Goal: Task Accomplishment & Management: Manage account settings

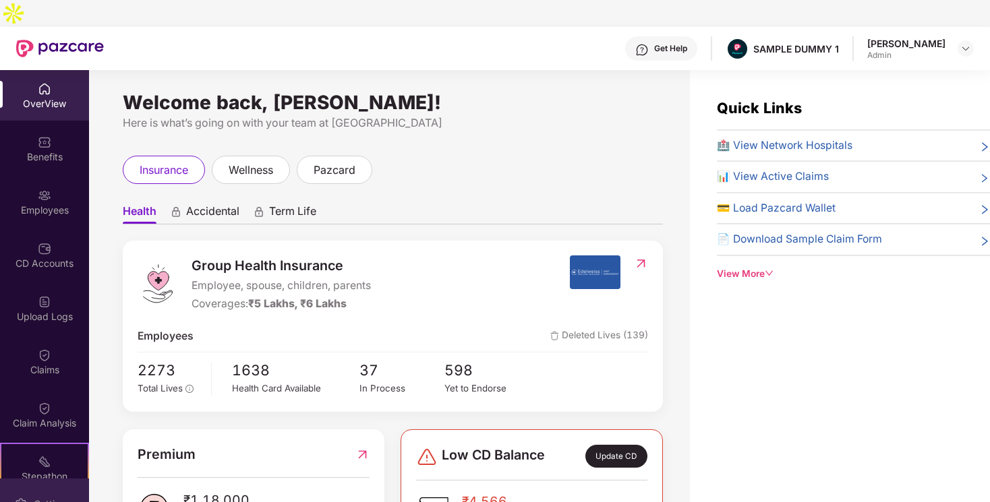
click at [53, 498] on div "Settings" at bounding box center [52, 504] width 45 height 13
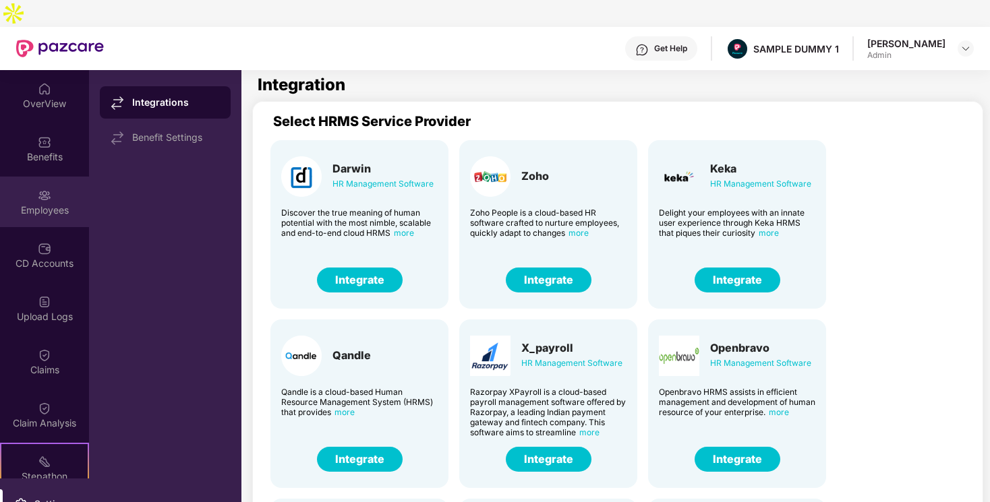
click at [54, 177] on div "Employees" at bounding box center [44, 202] width 89 height 51
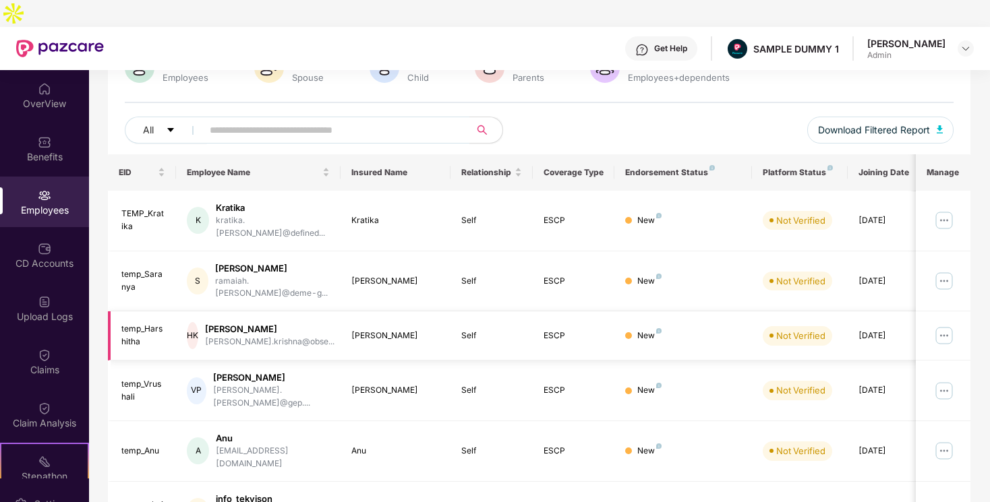
scroll to position [127, 0]
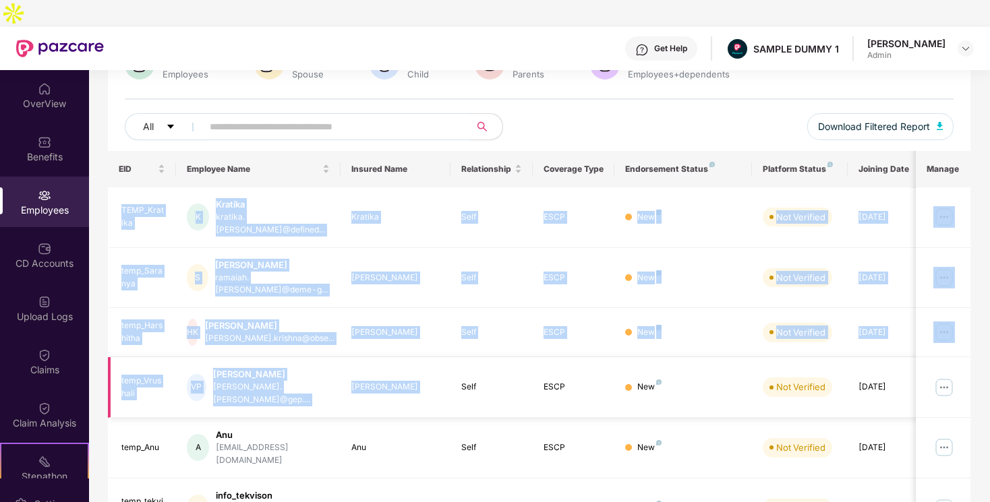
drag, startPoint x: 121, startPoint y: 170, endPoint x: 467, endPoint y: 318, distance: 376.2
click at [467, 318] on tbody "TEMP_Kratika K Kratika kratika.[PERSON_NAME]@defined... Kratika Self ESCP New N…" at bounding box center [546, 485] width 877 height 595
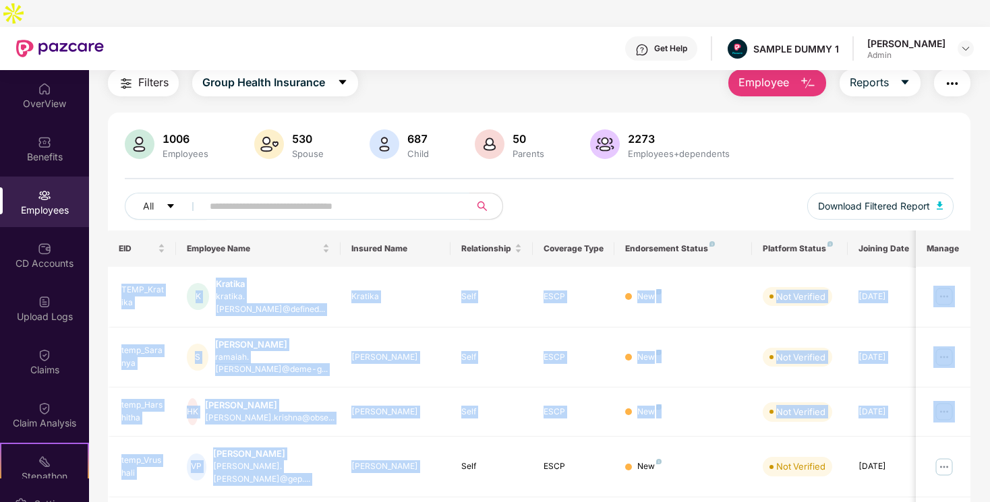
scroll to position [47, 0]
click at [619, 194] on div "All Download Filtered Report" at bounding box center [539, 213] width 829 height 38
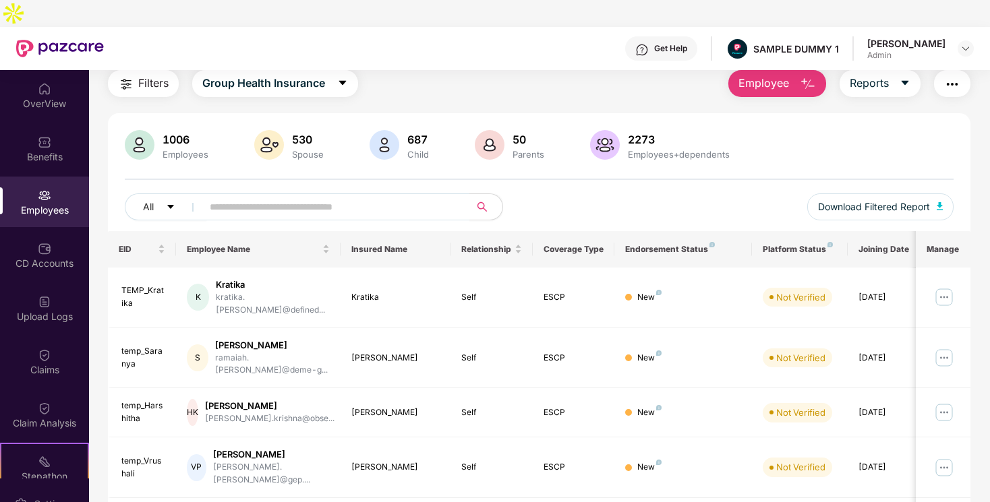
scroll to position [0, 0]
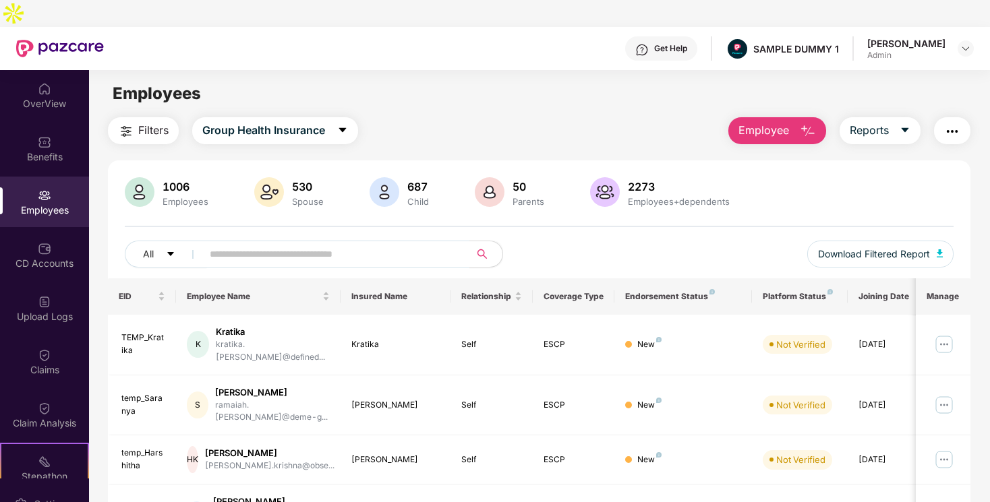
click at [755, 122] on span "Employee" at bounding box center [764, 130] width 51 height 17
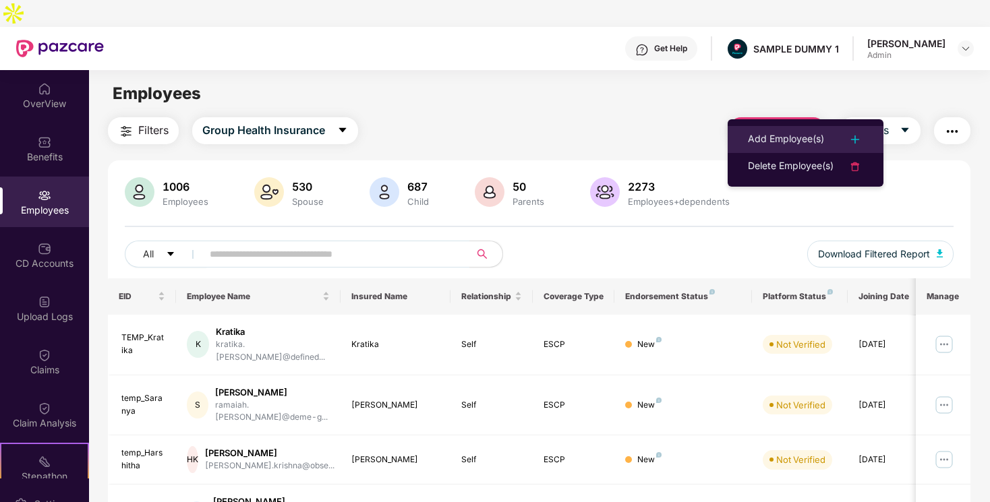
click at [778, 150] on li "Add Employee(s)" at bounding box center [806, 139] width 156 height 27
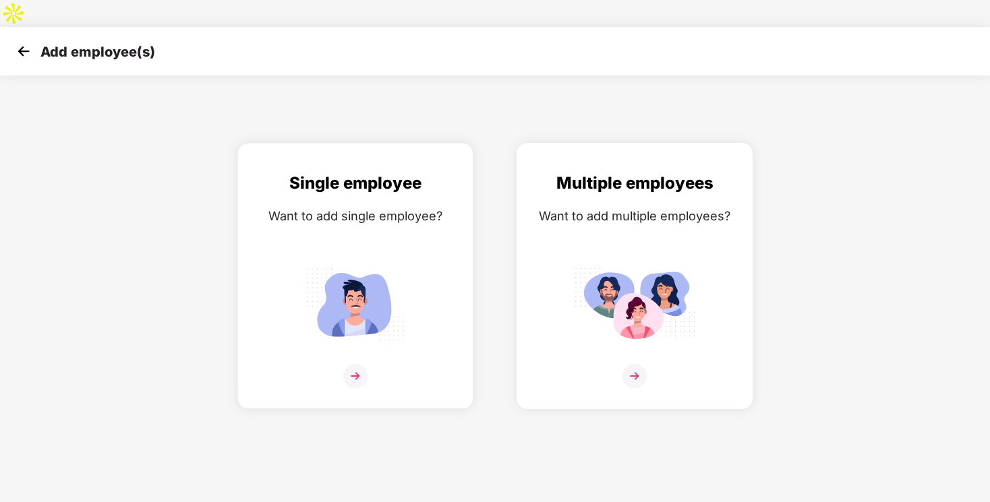
click at [552, 218] on div "Multiple employees Want to add multiple employees?" at bounding box center [635, 288] width 208 height 235
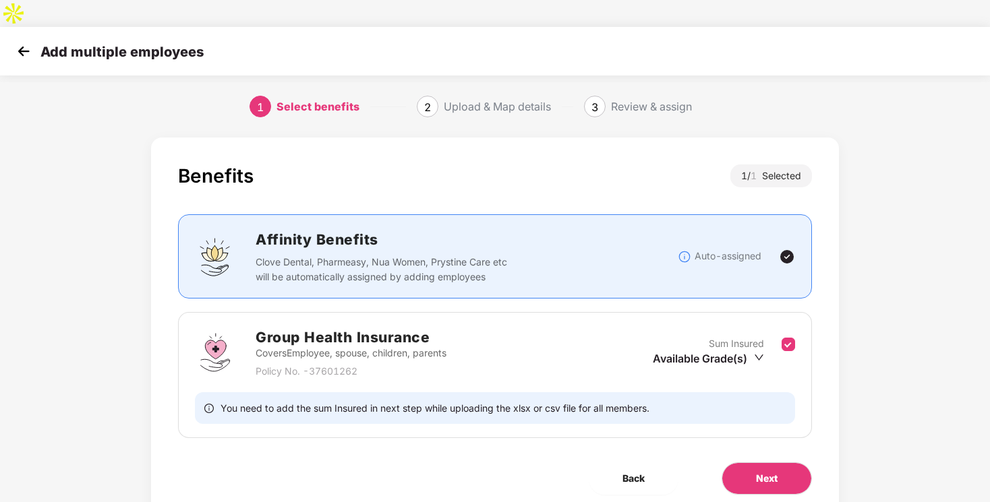
scroll to position [26, 0]
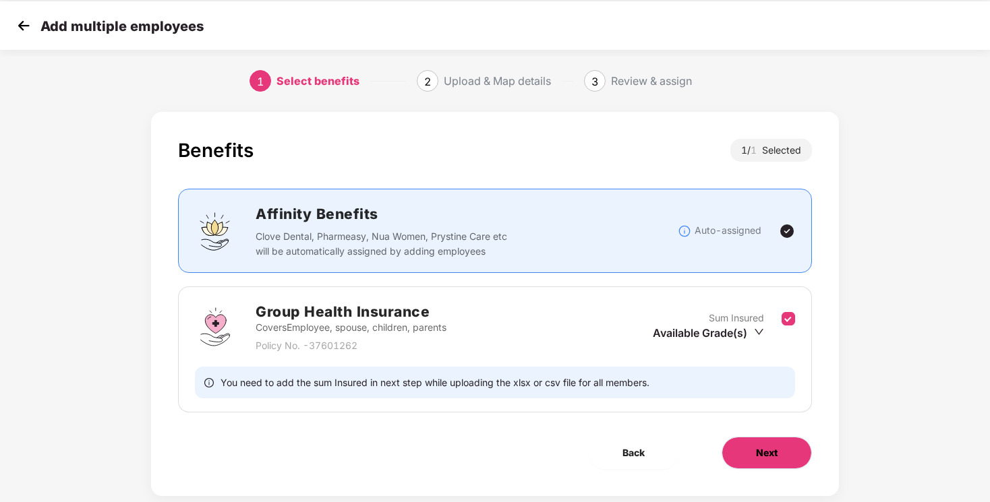
click at [747, 437] on button "Next" at bounding box center [767, 453] width 90 height 32
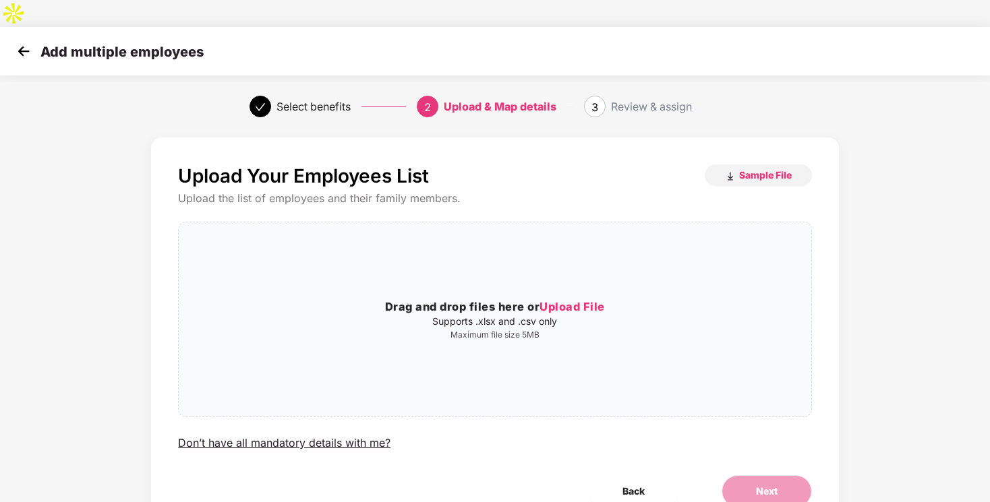
click at [26, 41] on img at bounding box center [23, 51] width 20 height 20
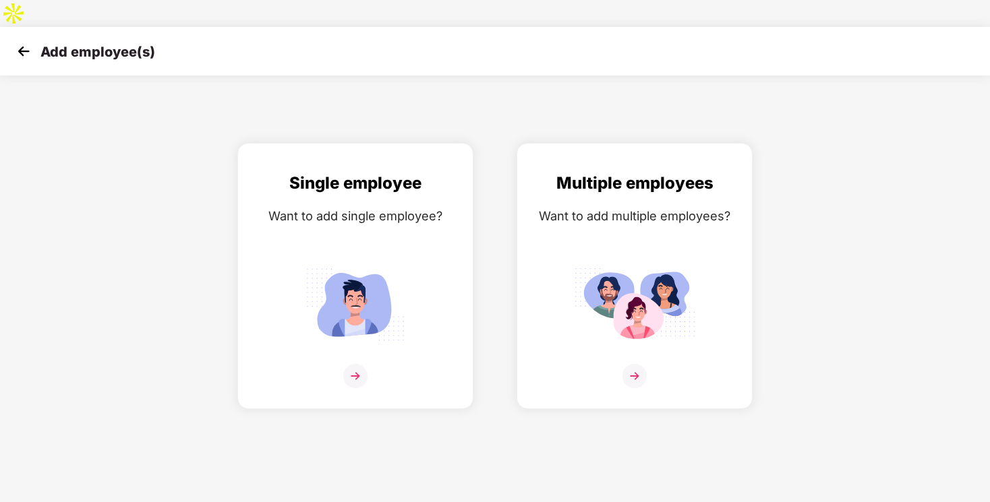
click at [26, 41] on img at bounding box center [23, 51] width 20 height 20
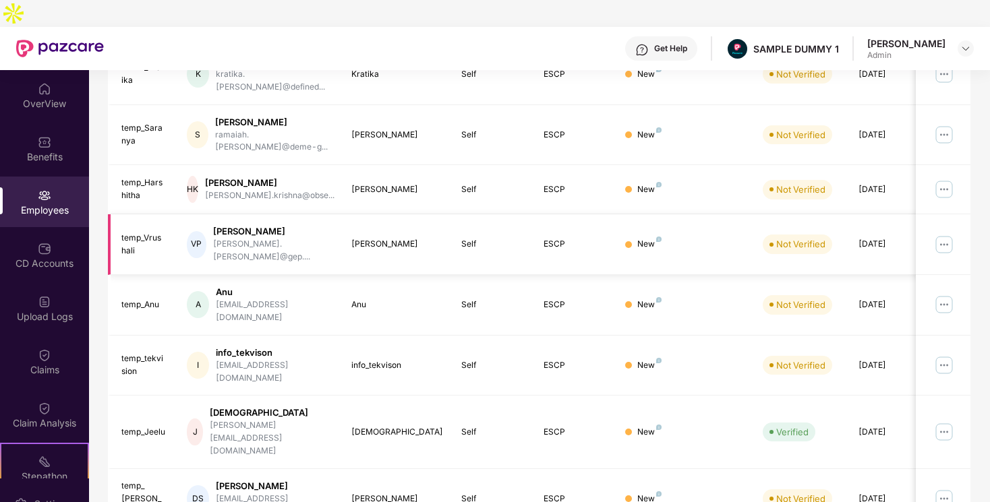
scroll to position [271, 0]
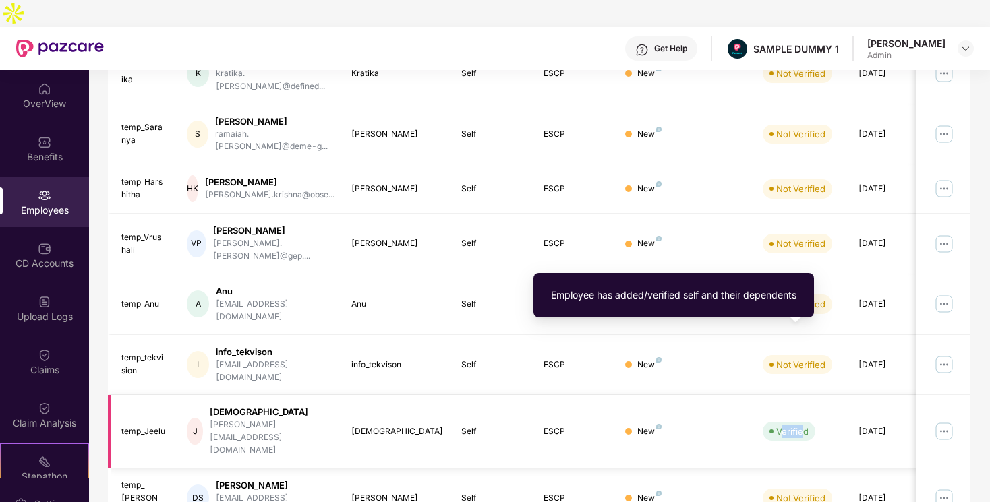
drag, startPoint x: 780, startPoint y: 337, endPoint x: 805, endPoint y: 337, distance: 25.6
click at [805, 425] on div "Verified" at bounding box center [792, 431] width 32 height 13
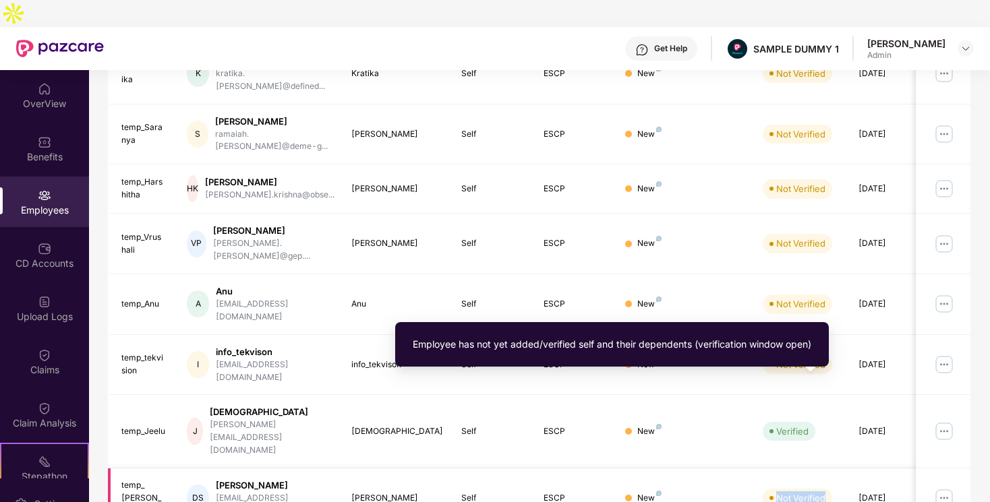
drag, startPoint x: 778, startPoint y: 387, endPoint x: 834, endPoint y: 387, distance: 56.7
click at [834, 489] on div "Not Verified" at bounding box center [800, 498] width 74 height 19
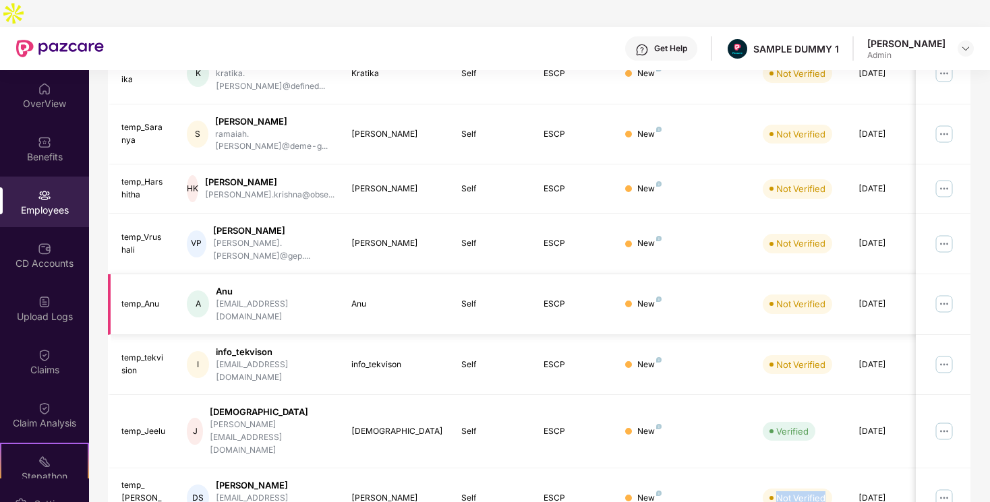
click at [699, 298] on div "New" at bounding box center [682, 304] width 115 height 13
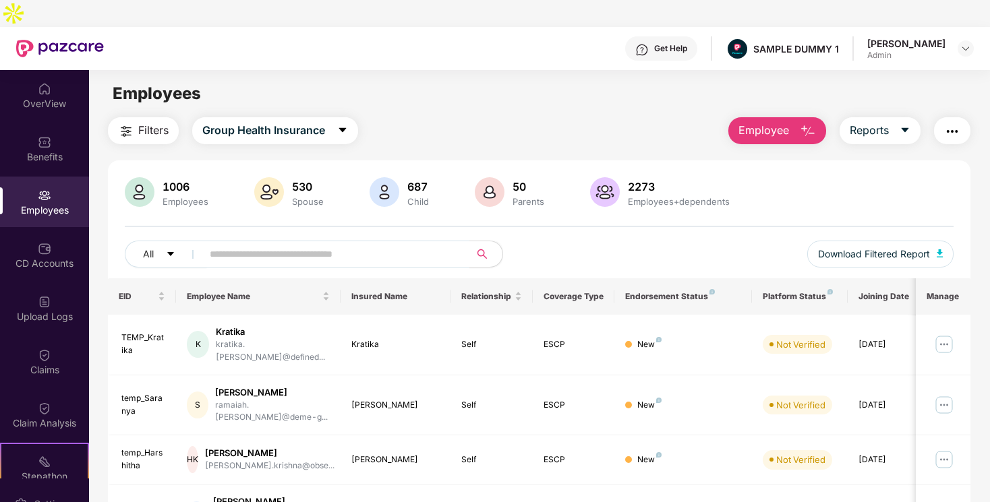
scroll to position [85, 0]
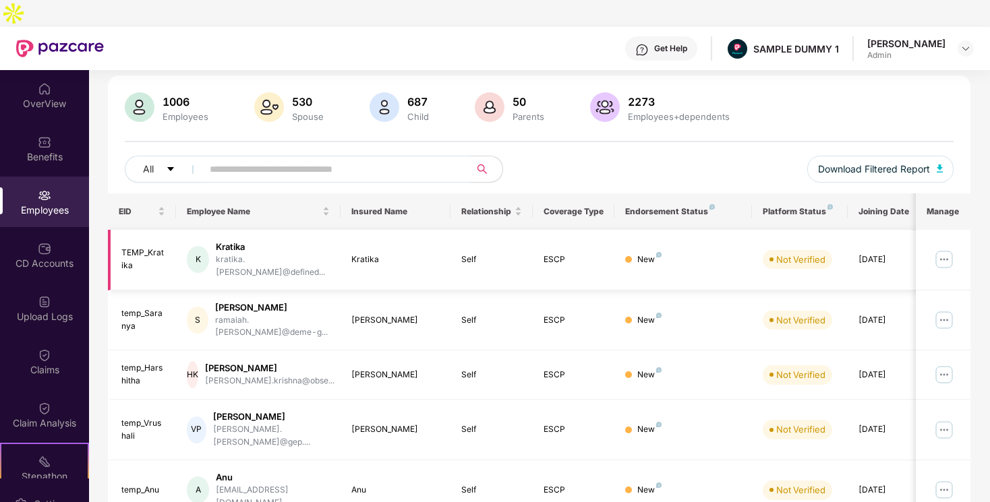
click at [940, 249] on img at bounding box center [944, 260] width 22 height 22
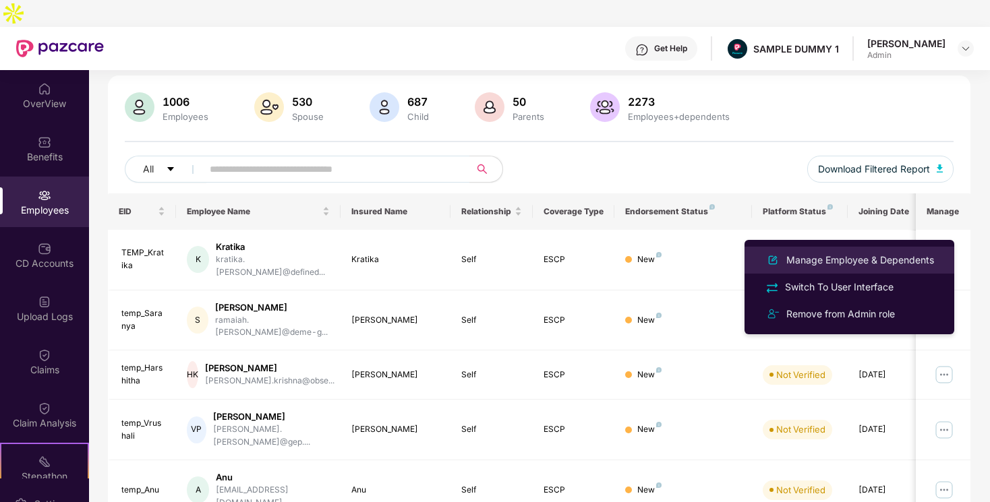
click at [878, 262] on div "Manage Employee & Dependents" at bounding box center [860, 260] width 153 height 15
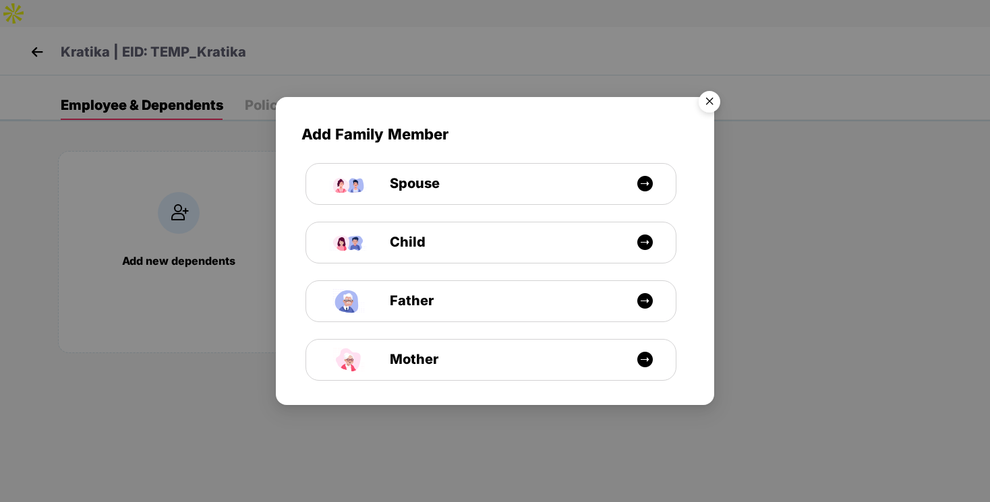
click at [714, 95] on img "Close" at bounding box center [710, 104] width 38 height 38
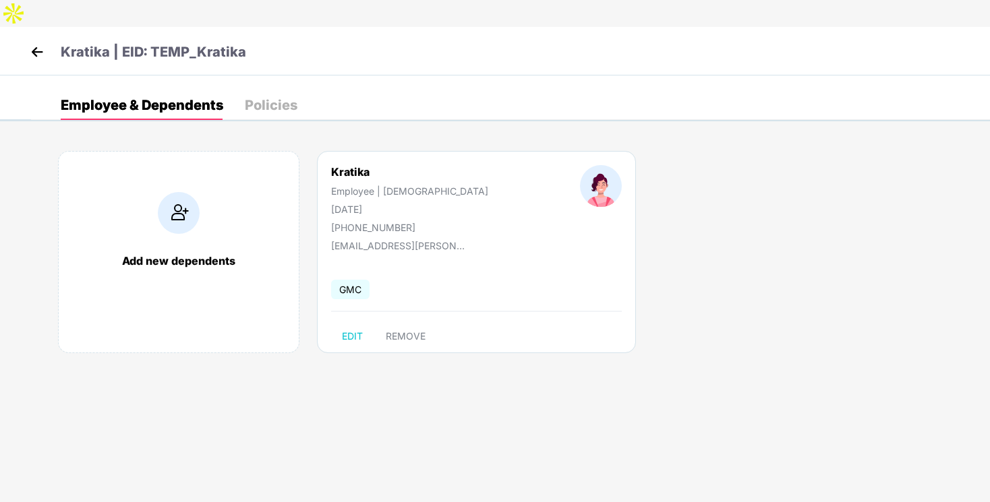
click at [38, 42] on img at bounding box center [37, 52] width 20 height 20
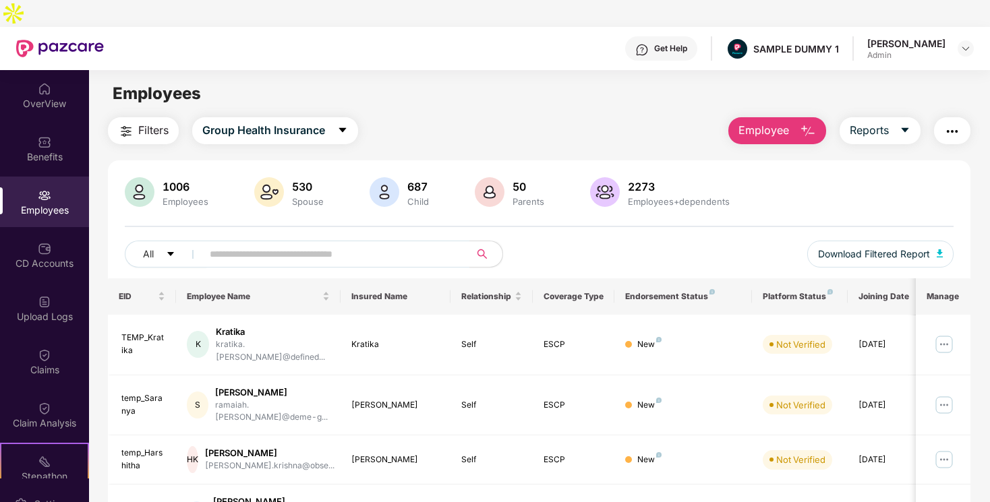
click at [950, 123] on img "button" at bounding box center [952, 131] width 16 height 16
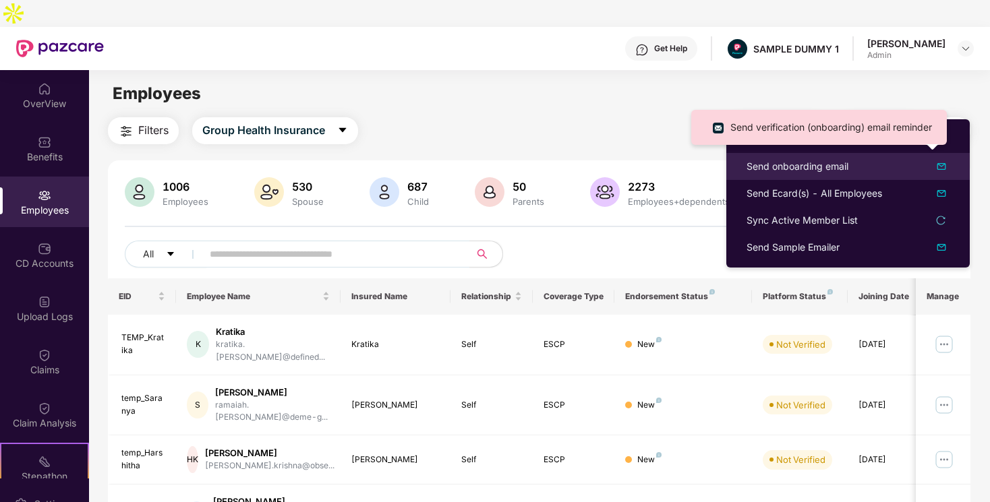
click at [829, 165] on div "Send onboarding email" at bounding box center [798, 166] width 102 height 15
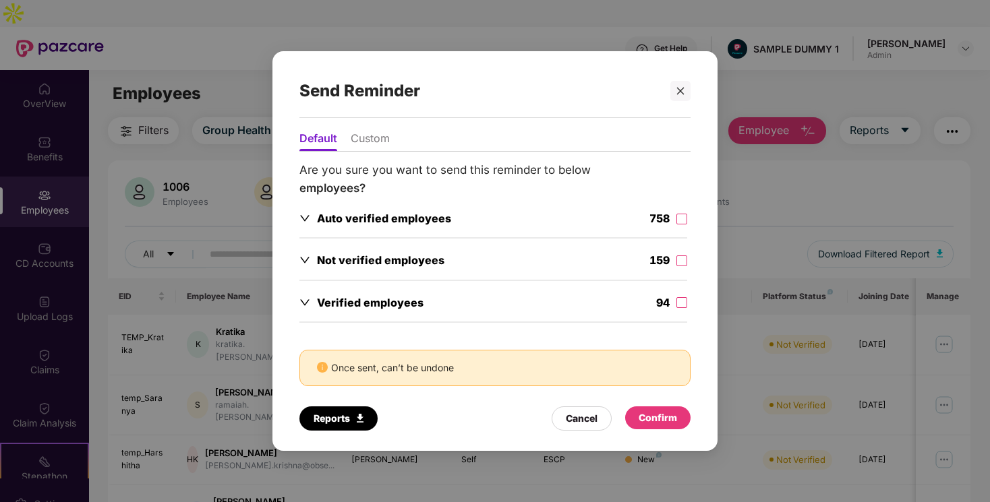
click at [382, 136] on li "Custom" at bounding box center [370, 142] width 39 height 20
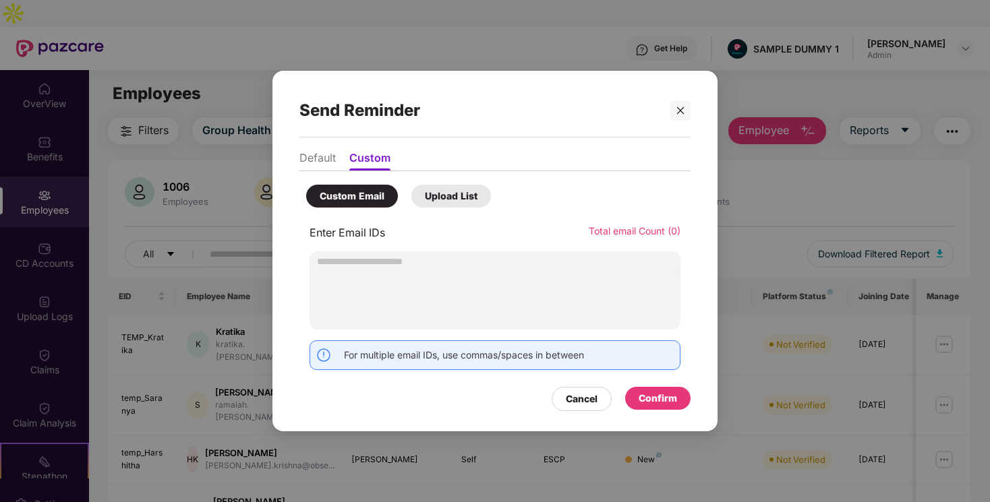
click at [469, 270] on input "text" at bounding box center [495, 262] width 371 height 20
click at [683, 114] on icon "close" at bounding box center [680, 110] width 9 height 9
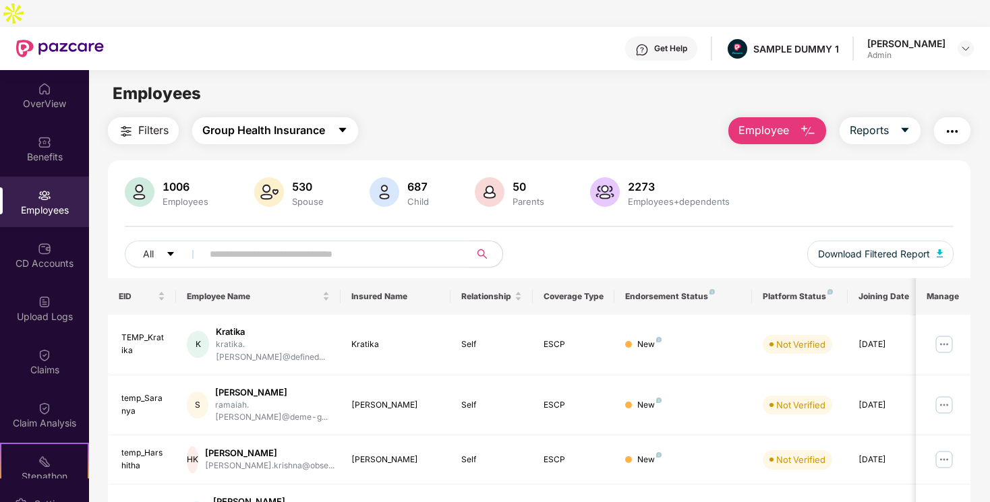
click at [289, 122] on span "Group Health Insurance" at bounding box center [263, 130] width 123 height 17
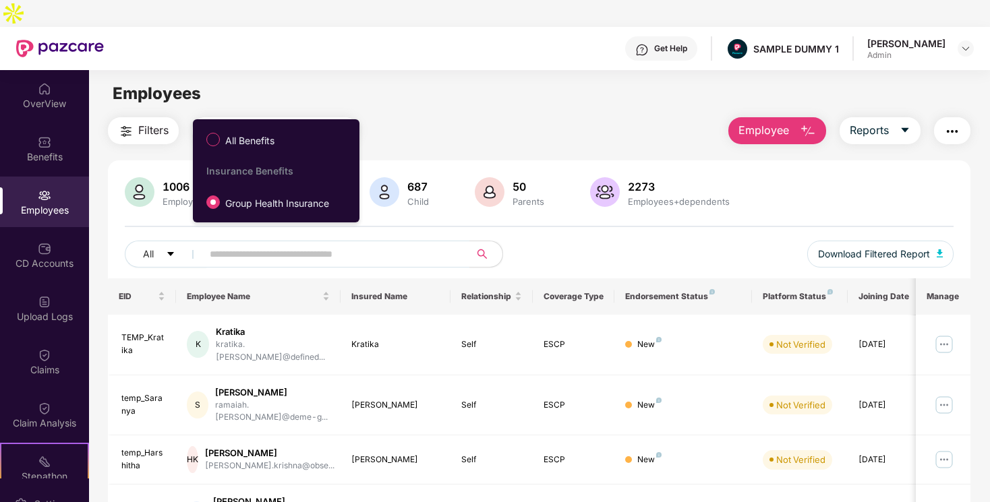
click at [279, 70] on main "Employees Filters Group Health Insurance Employee Reports 1006 Employees 530 Sp…" at bounding box center [539, 321] width 900 height 502
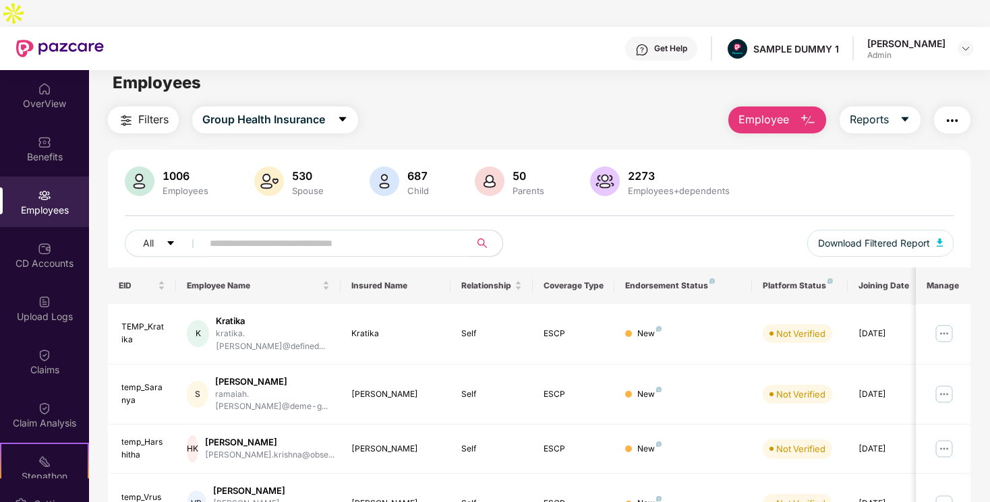
scroll to position [12, 0]
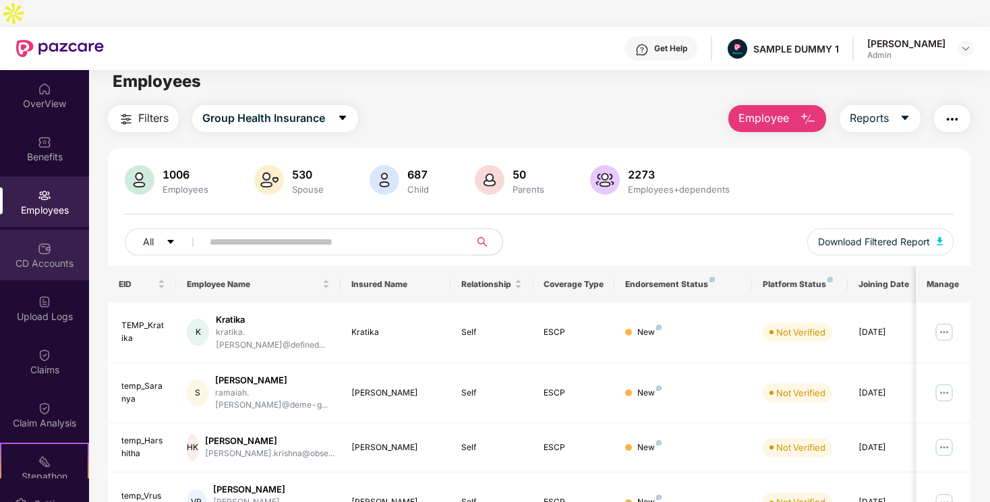
click at [28, 230] on div "CD Accounts" at bounding box center [44, 255] width 89 height 51
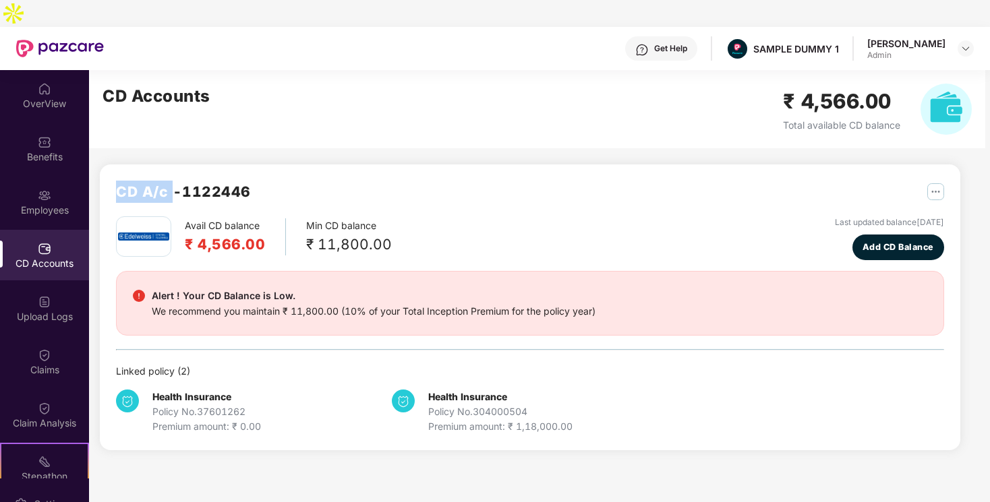
drag, startPoint x: 121, startPoint y: 166, endPoint x: 173, endPoint y: 172, distance: 53.0
click at [173, 181] on h2 "CD A/c - 1122446" at bounding box center [183, 192] width 135 height 22
click at [223, 233] on h2 "₹ 4,566.00" at bounding box center [225, 244] width 80 height 22
drag, startPoint x: 185, startPoint y: 216, endPoint x: 252, endPoint y: 216, distance: 67.4
click at [252, 233] on h2 "₹ 4,566.00" at bounding box center [225, 244] width 80 height 22
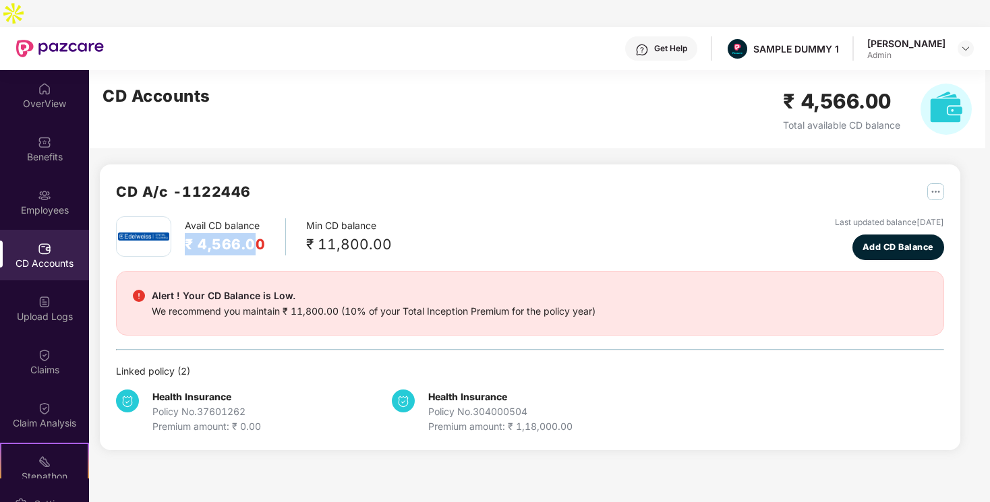
click at [933, 183] on img "button" at bounding box center [935, 191] width 17 height 17
click at [778, 307] on div "Alert ! Your CD Balance is Low. We recommend you maintain ₹ 11,800.00 (10% of y…" at bounding box center [530, 303] width 828 height 65
drag, startPoint x: 200, startPoint y: 211, endPoint x: 290, endPoint y: 211, distance: 89.7
click at [290, 217] on div "Avail CD balance ₹ 4,566.00 Min CD balance ₹ 11,800.00" at bounding box center [254, 237] width 276 height 40
drag, startPoint x: 337, startPoint y: 217, endPoint x: 363, endPoint y: 217, distance: 25.6
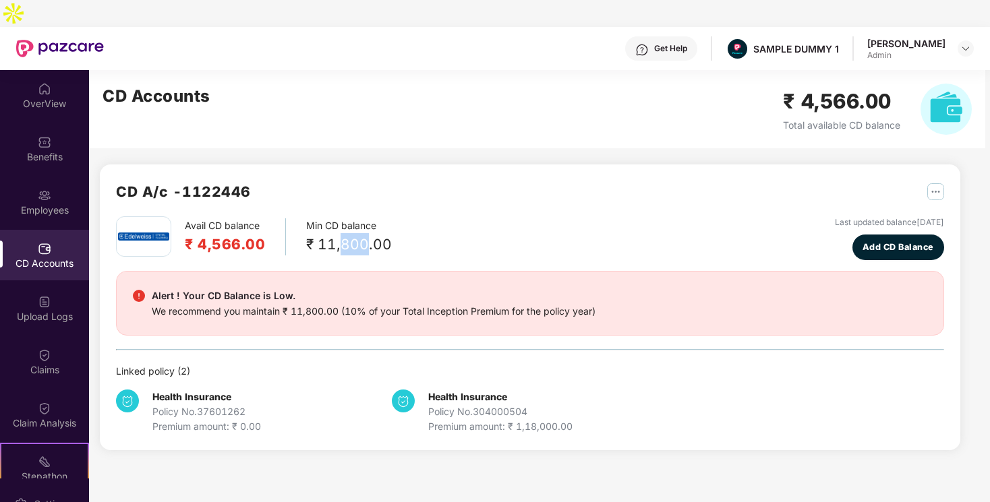
click at [363, 233] on div "₹ 11,800.00" at bounding box center [349, 244] width 86 height 22
click at [295, 304] on div "We recommend you maintain ₹ 11,800.00 (10% of your Total Inception Premium for …" at bounding box center [374, 311] width 444 height 15
click at [879, 241] on span "Add CD Balance" at bounding box center [898, 247] width 71 height 13
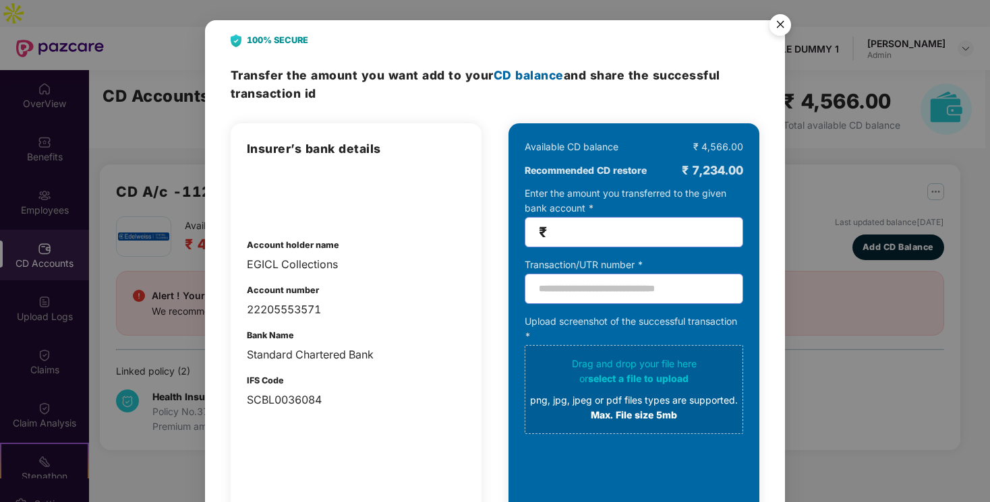
click at [643, 235] on input "number" at bounding box center [639, 233] width 179 height 16
click at [780, 23] on img "Close" at bounding box center [780, 27] width 38 height 38
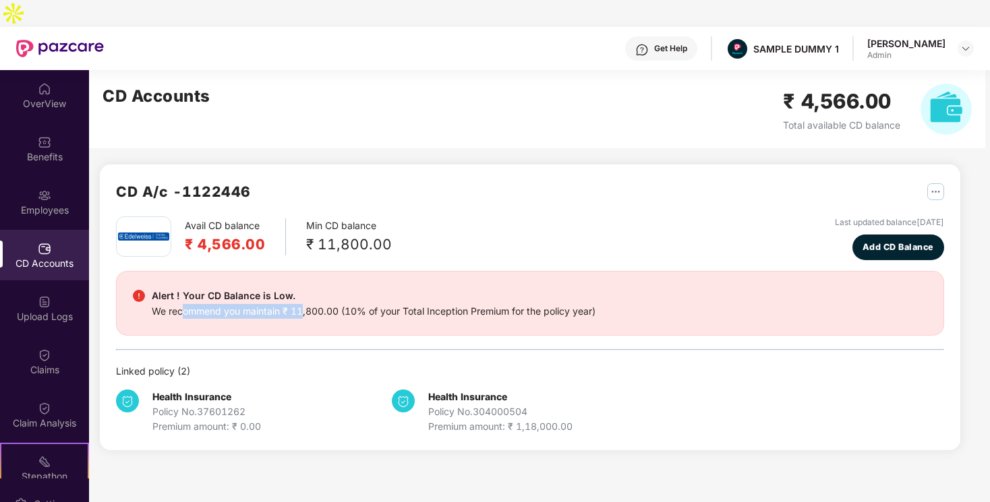
drag, startPoint x: 184, startPoint y: 279, endPoint x: 300, endPoint y: 279, distance: 116.0
click at [304, 304] on div "We recommend you maintain ₹ 11,800.00 (10% of your Total Inception Premium for …" at bounding box center [374, 311] width 444 height 15
click at [316, 304] on div "We recommend you maintain ₹ 11,800.00 (10% of your Total Inception Premium for …" at bounding box center [374, 311] width 444 height 15
drag, startPoint x: 152, startPoint y: 270, endPoint x: 262, endPoint y: 270, distance: 109.9
click at [263, 288] on div "Alert ! Your CD Balance is Low." at bounding box center [374, 296] width 444 height 16
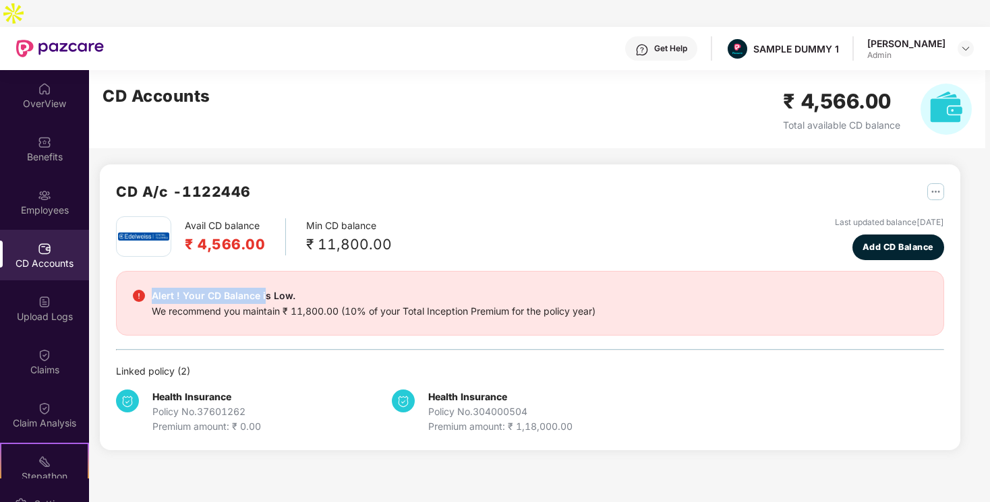
click at [308, 304] on div "We recommend you maintain ₹ 11,800.00 (10% of your Total Inception Premium for …" at bounding box center [374, 311] width 444 height 15
drag, startPoint x: 275, startPoint y: 285, endPoint x: 352, endPoint y: 285, distance: 77.6
click at [353, 304] on div "We recommend you maintain ₹ 11,800.00 (10% of your Total Inception Premium for …" at bounding box center [374, 311] width 444 height 15
click at [755, 336] on div "Avail CD balance ₹ 4,566.00 Min CD balance ₹ 11,800.00 Last updated balance [DA…" at bounding box center [530, 326] width 828 height 218
click at [880, 241] on span "Add CD Balance" at bounding box center [898, 247] width 71 height 13
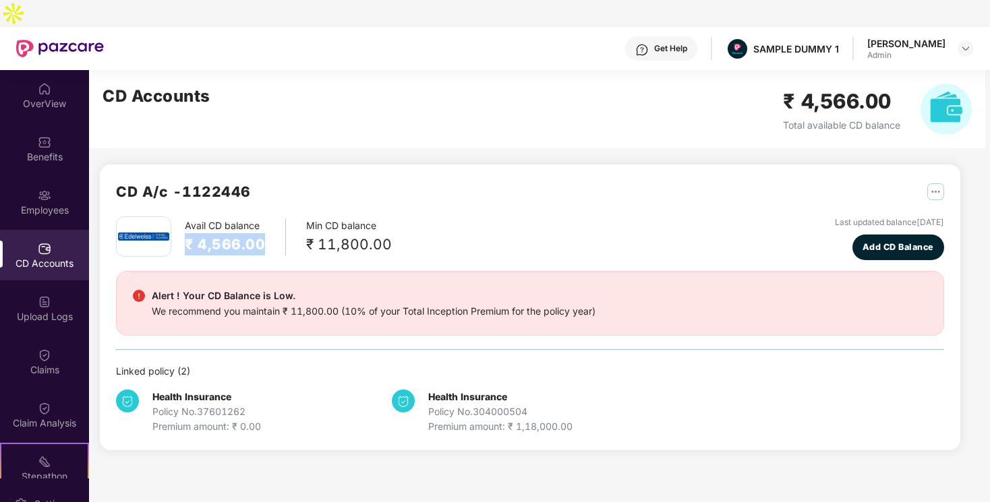
drag, startPoint x: 184, startPoint y: 212, endPoint x: 290, endPoint y: 212, distance: 105.9
click at [290, 217] on div "Avail CD balance ₹ 4,566.00 Min CD balance ₹ 11,800.00" at bounding box center [254, 237] width 276 height 40
drag, startPoint x: 343, startPoint y: 221, endPoint x: 363, endPoint y: 221, distance: 19.6
click at [363, 233] on div "₹ 11,800.00" at bounding box center [349, 244] width 86 height 22
click at [919, 241] on span "Add CD Balance" at bounding box center [898, 247] width 71 height 13
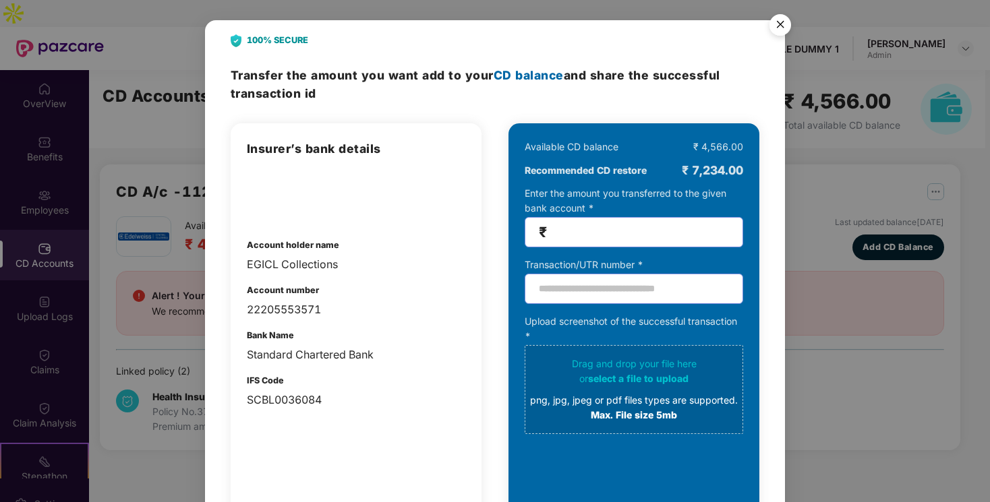
click at [681, 233] on input "number" at bounding box center [639, 233] width 179 height 16
click at [696, 298] on input "text" at bounding box center [634, 289] width 219 height 30
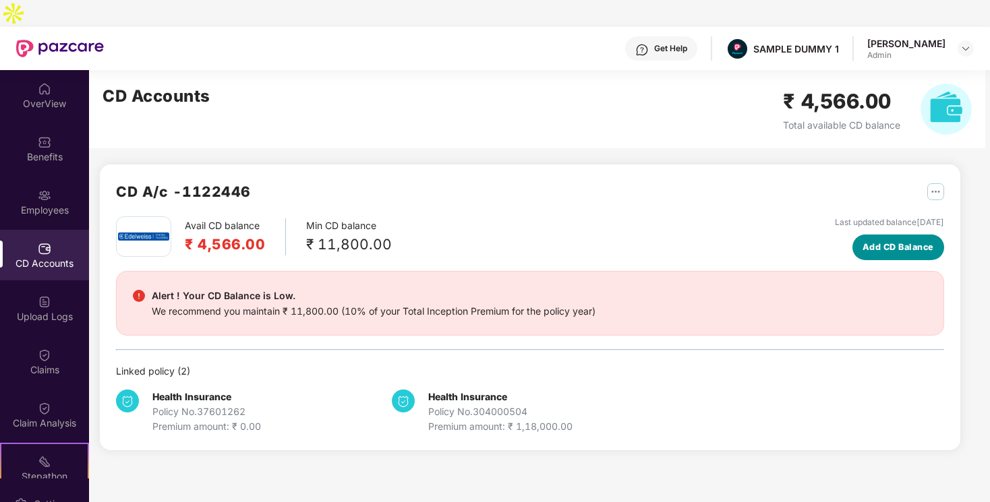
click at [904, 235] on button "Add CD Balance" at bounding box center [899, 248] width 92 height 26
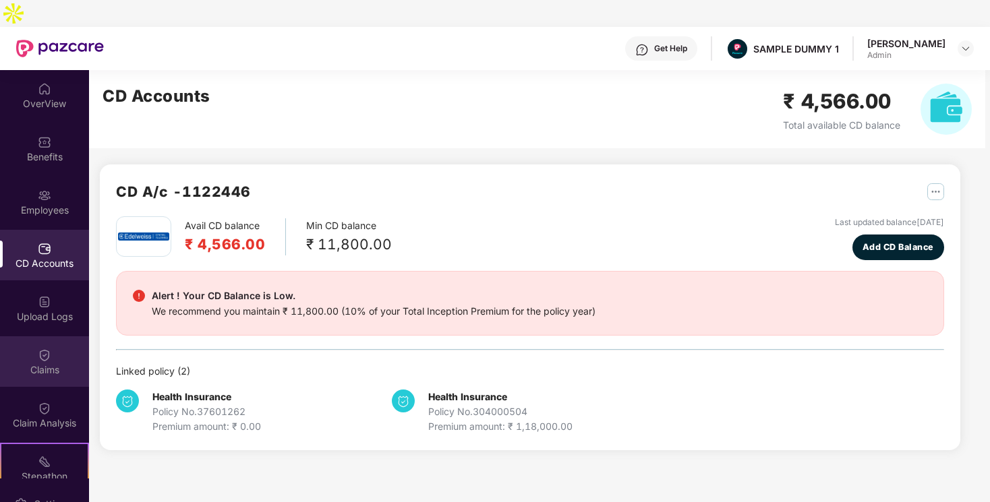
click at [50, 364] on div "Claims" at bounding box center [44, 370] width 89 height 13
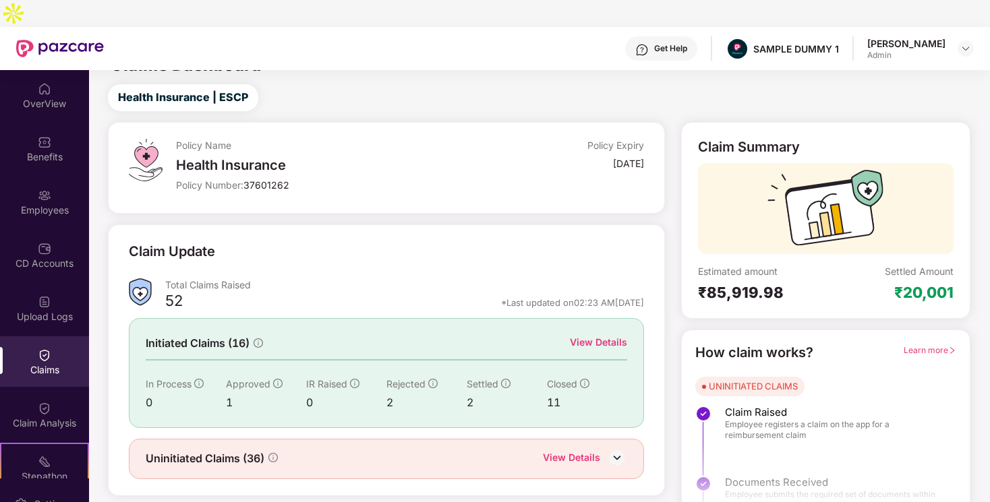
scroll to position [26, 0]
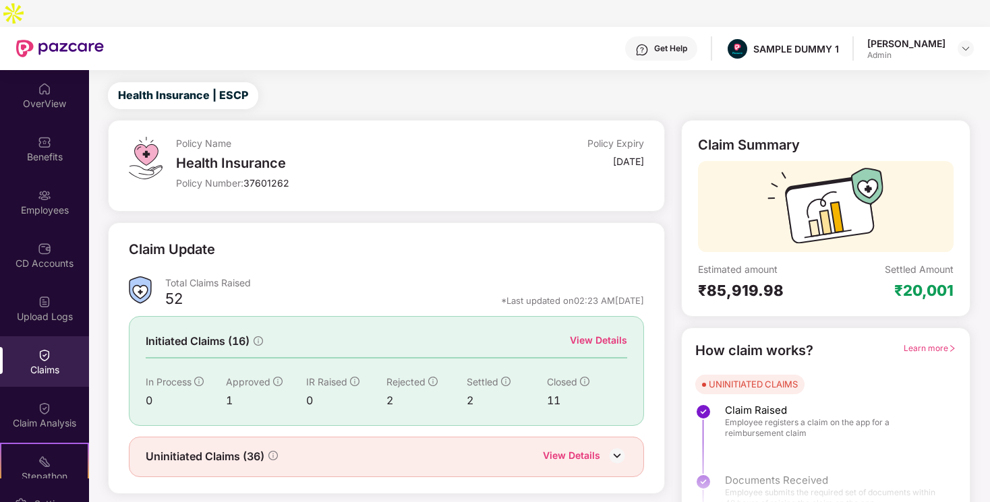
click at [922, 343] on span "Learn more" at bounding box center [930, 348] width 53 height 10
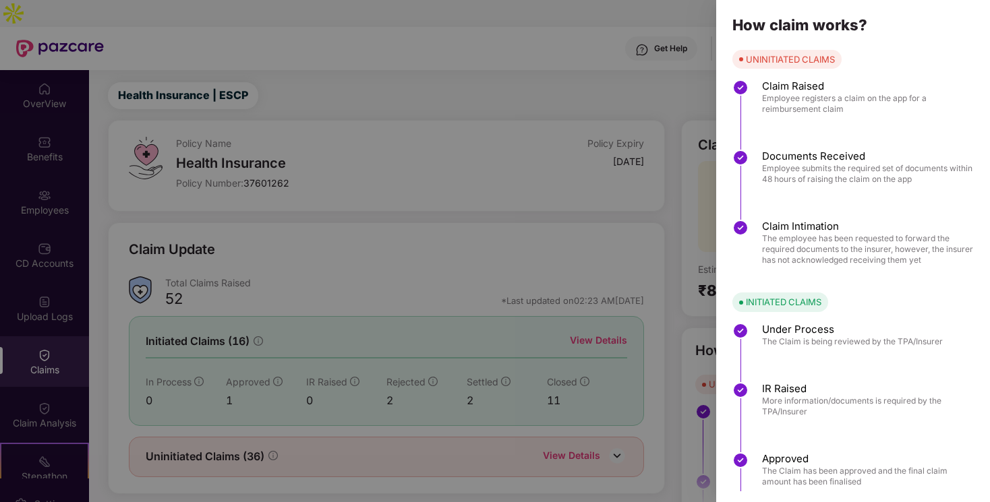
scroll to position [93, 0]
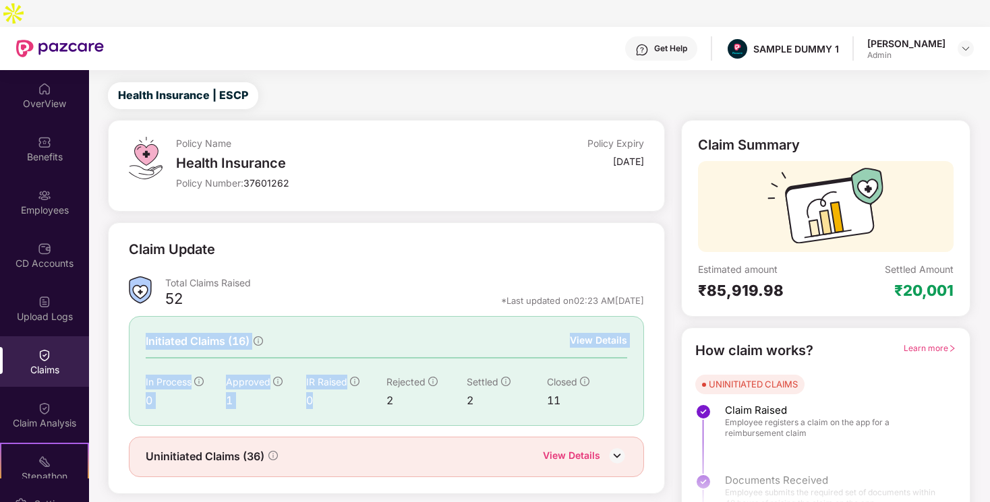
drag, startPoint x: 143, startPoint y: 316, endPoint x: 330, endPoint y: 382, distance: 198.8
click at [329, 381] on div "Initiated Claims (16) View Details In Process 0 Approved 1 IR Raised 0 Rejected…" at bounding box center [386, 370] width 515 height 109
click at [390, 392] on div "Initiated Claims (16) View Details In Process 0 Approved 1 IR Raised 0 Rejected…" at bounding box center [386, 370] width 515 height 109
click at [592, 316] on div "Initiated Claims (16) View Details In Process 0 Approved 1 IR Raised 0 Rejected…" at bounding box center [386, 370] width 515 height 109
click at [596, 333] on div "View Details" at bounding box center [598, 340] width 57 height 15
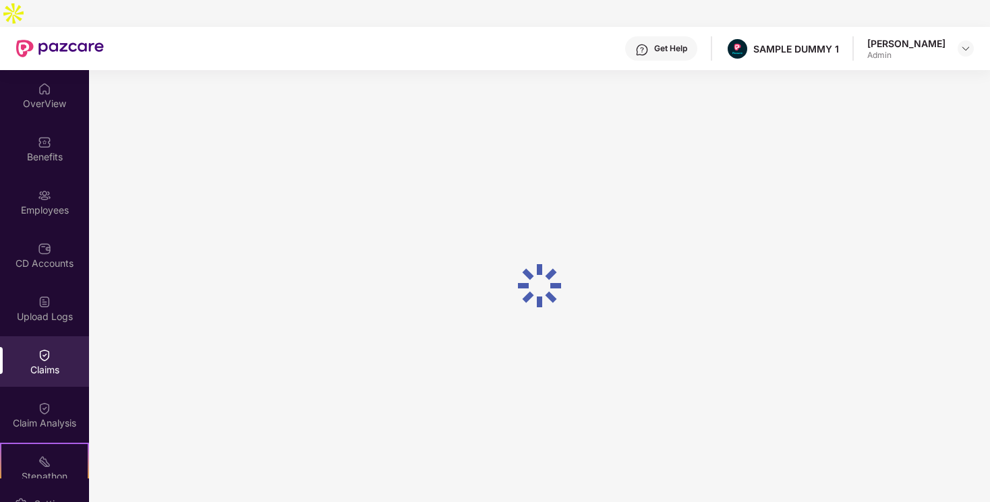
scroll to position [49, 0]
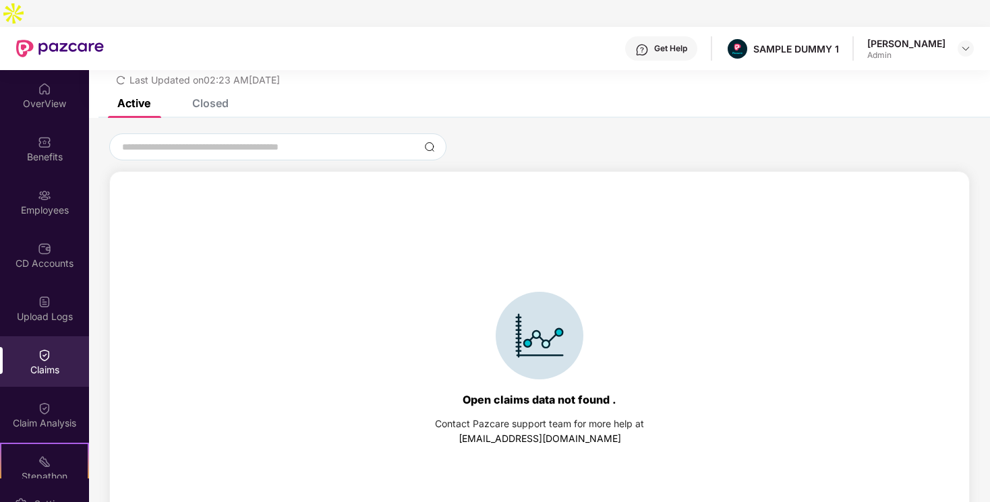
click at [200, 96] on div "Closed" at bounding box center [210, 102] width 36 height 13
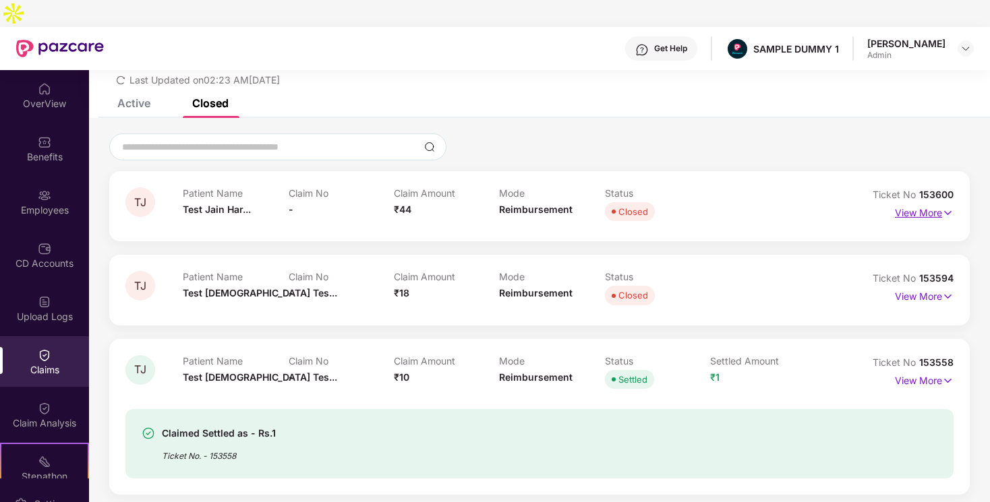
click at [933, 202] on p "View More" at bounding box center [924, 211] width 59 height 18
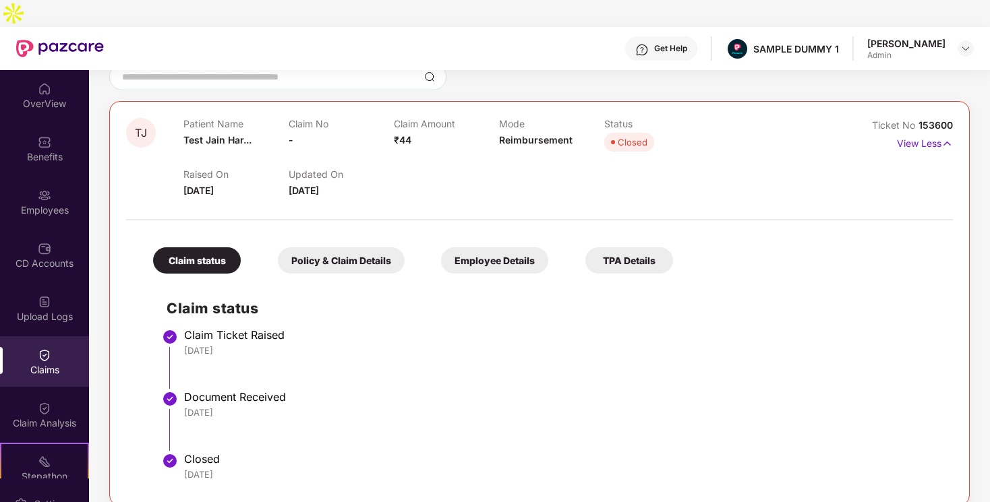
scroll to position [127, 0]
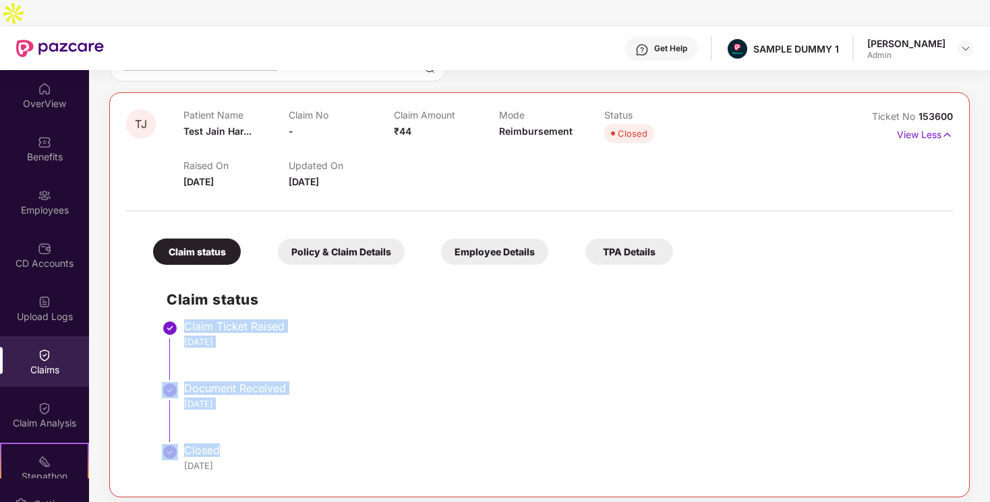
drag, startPoint x: 180, startPoint y: 297, endPoint x: 217, endPoint y: 434, distance: 141.0
click at [217, 434] on ul "Claim Ticket Raised [DATE] Document Received [DATE] Closed [DATE]" at bounding box center [553, 402] width 773 height 156
click at [310, 239] on div "Policy & Claim Details" at bounding box center [341, 252] width 127 height 26
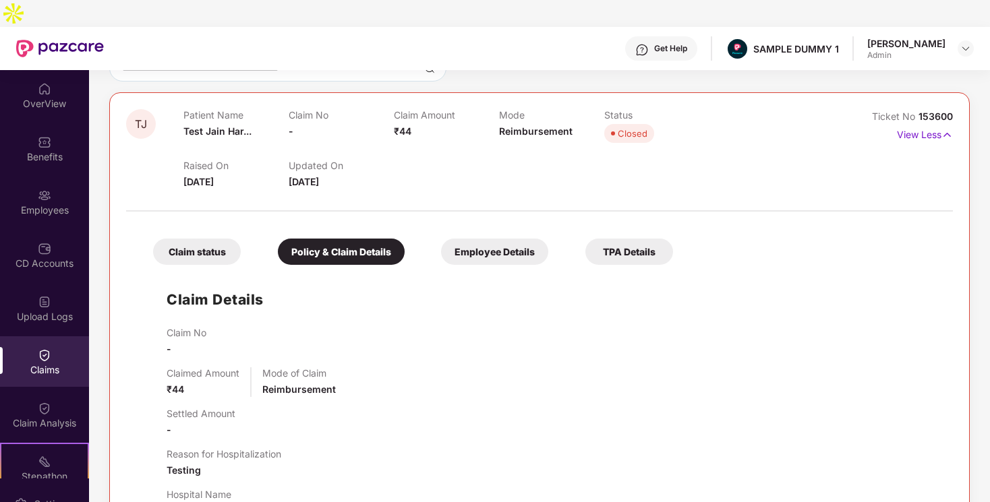
scroll to position [276, 0]
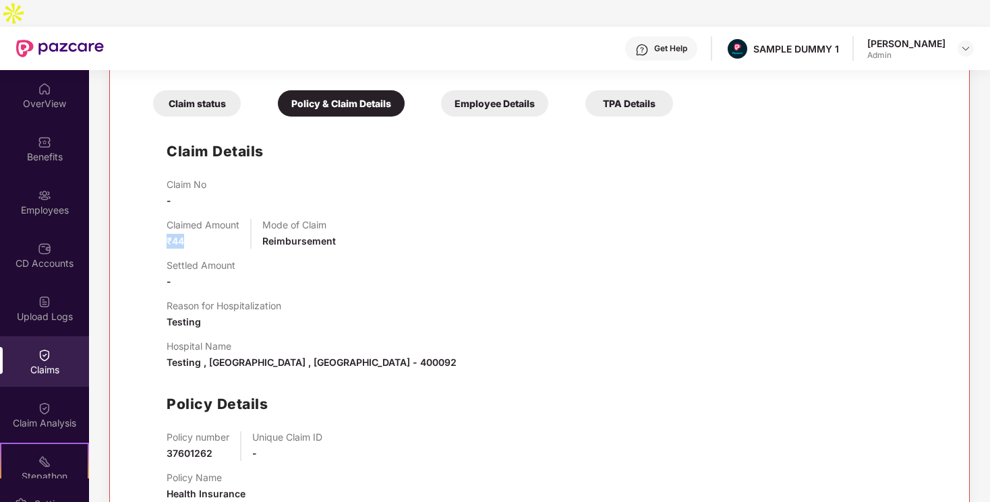
drag, startPoint x: 168, startPoint y: 214, endPoint x: 204, endPoint y: 213, distance: 35.8
click at [204, 219] on div "Claimed Amount ₹44" at bounding box center [203, 234] width 73 height 30
drag, startPoint x: 289, startPoint y: 219, endPoint x: 341, endPoint y: 219, distance: 51.9
click at [341, 219] on div "Claimed Amount ₹44 Mode of Claim Reimbursement" at bounding box center [553, 234] width 773 height 30
drag, startPoint x: 169, startPoint y: 297, endPoint x: 198, endPoint y: 297, distance: 28.3
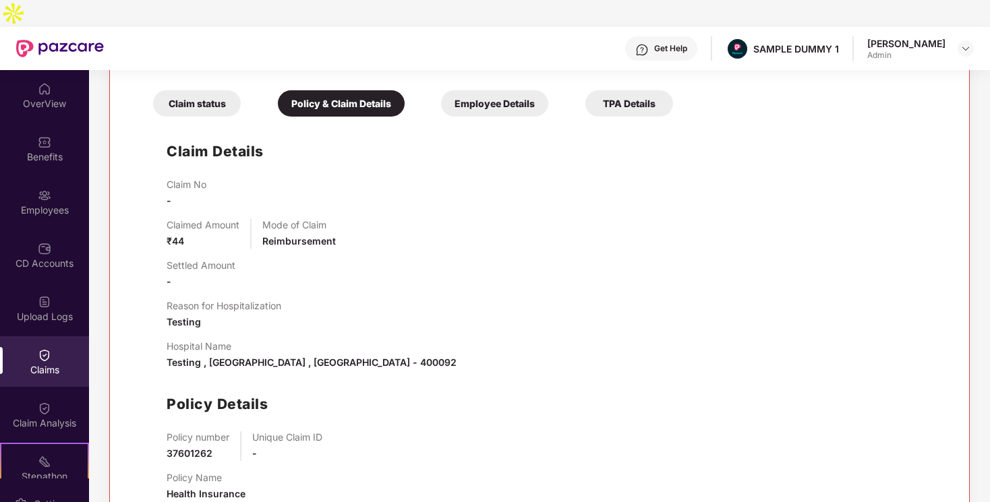
click at [198, 316] on span "Testing" at bounding box center [184, 321] width 34 height 11
drag, startPoint x: 184, startPoint y: 337, endPoint x: 316, endPoint y: 337, distance: 131.5
click at [316, 357] on span "Testing , [GEOGRAPHIC_DATA] , [GEOGRAPHIC_DATA] - 400092" at bounding box center [312, 362] width 290 height 11
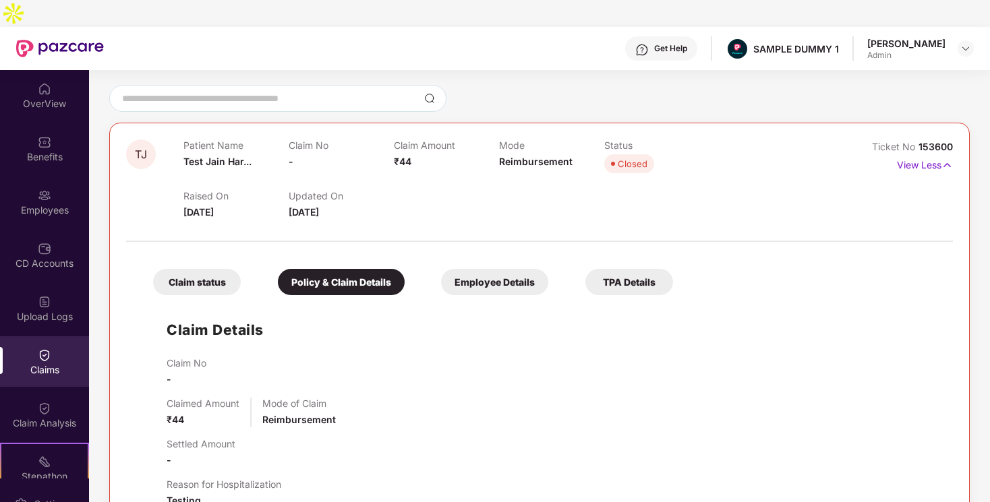
scroll to position [0, 0]
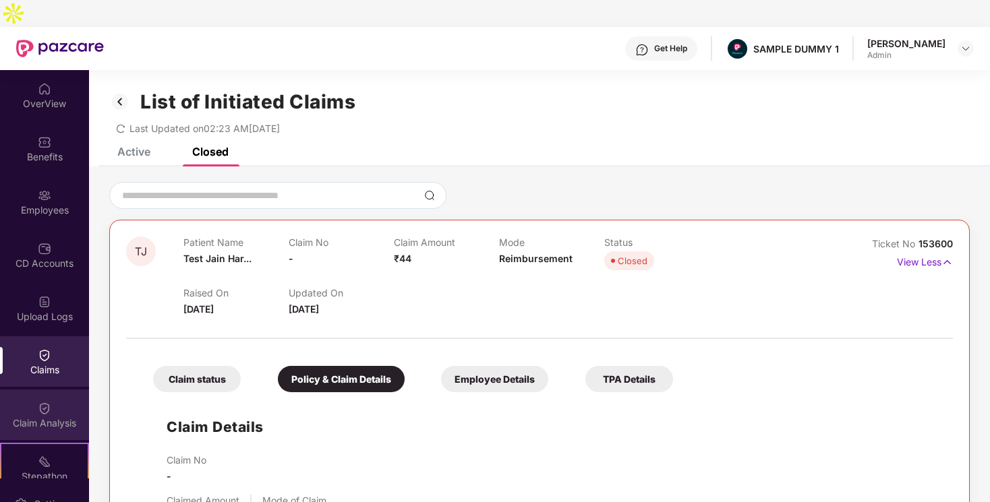
click at [34, 417] on div "Claim Analysis" at bounding box center [44, 423] width 89 height 13
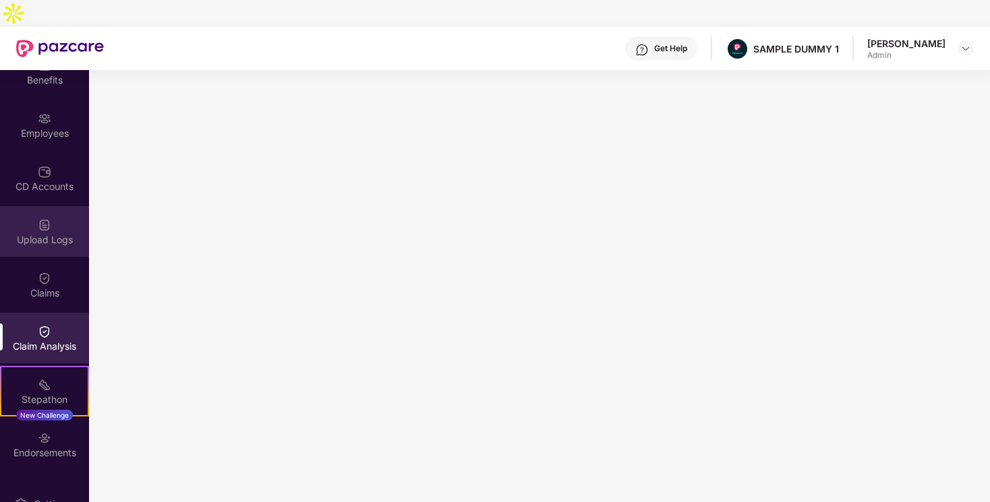
scroll to position [106, 0]
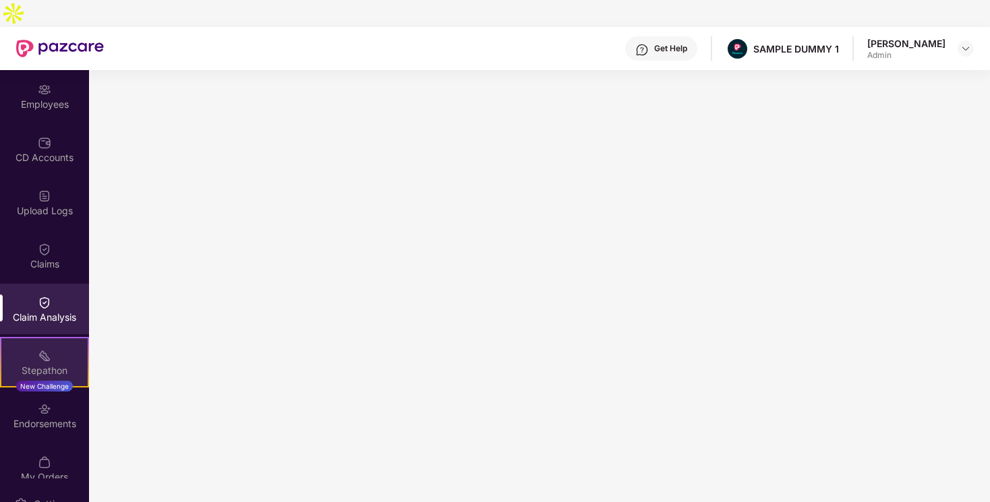
click at [51, 337] on div "Stepathon New Challenge" at bounding box center [44, 362] width 89 height 51
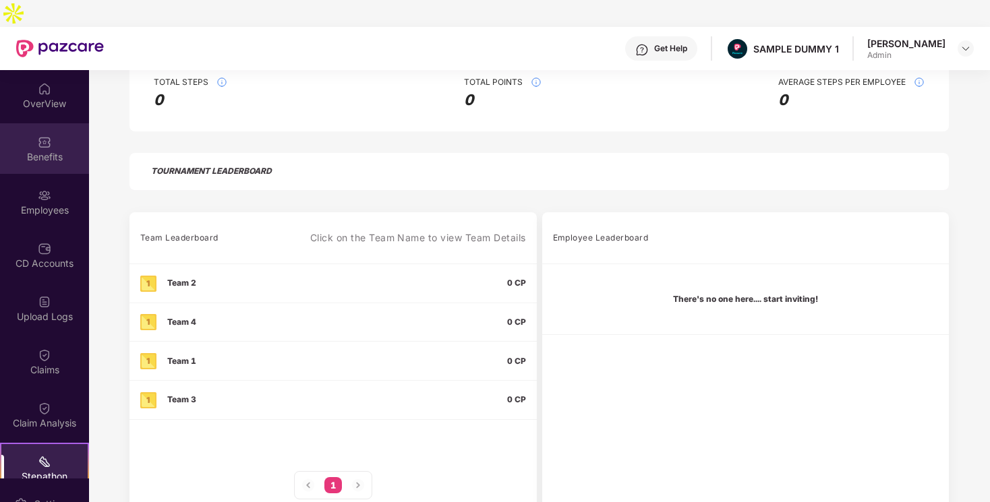
click at [43, 150] on div "Benefits" at bounding box center [44, 156] width 89 height 13
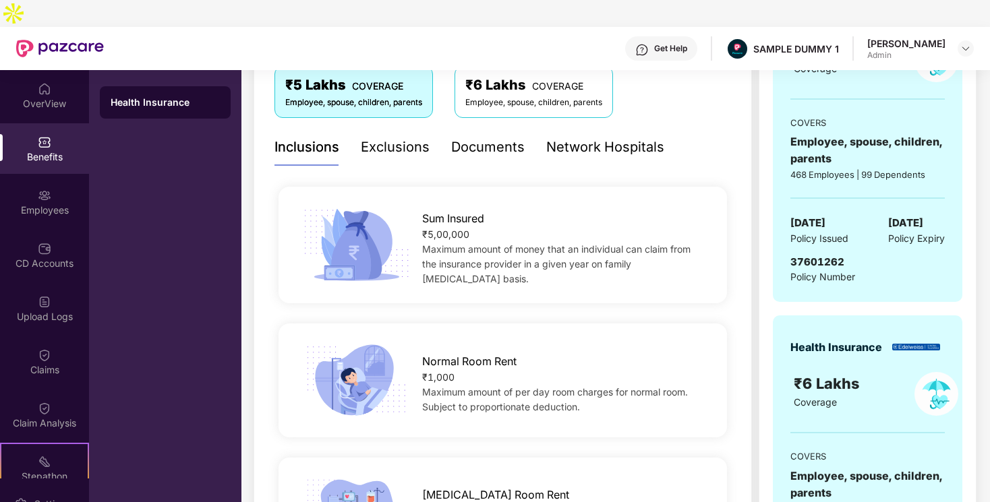
scroll to position [255, 0]
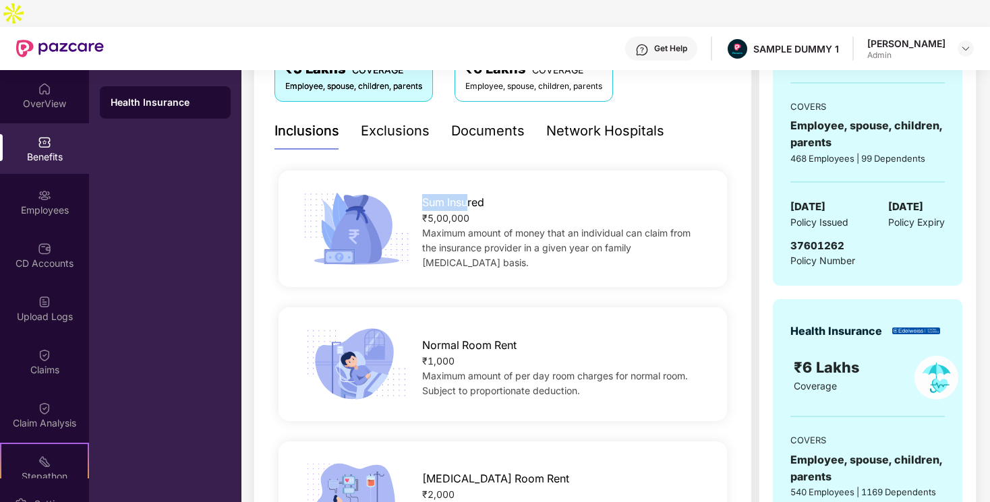
drag, startPoint x: 413, startPoint y: 179, endPoint x: 471, endPoint y: 179, distance: 57.3
click at [471, 188] on div "Sum Insured ₹5,00,000 Maximum amount of money that an individual can claim from…" at bounding box center [565, 229] width 328 height 83
drag, startPoint x: 422, startPoint y: 200, endPoint x: 485, endPoint y: 201, distance: 63.4
click at [485, 211] on div "₹5,00,000" at bounding box center [564, 218] width 285 height 15
click at [451, 227] on span "Maximum amount of money that an individual can claim from the insurance provide…" at bounding box center [556, 247] width 268 height 41
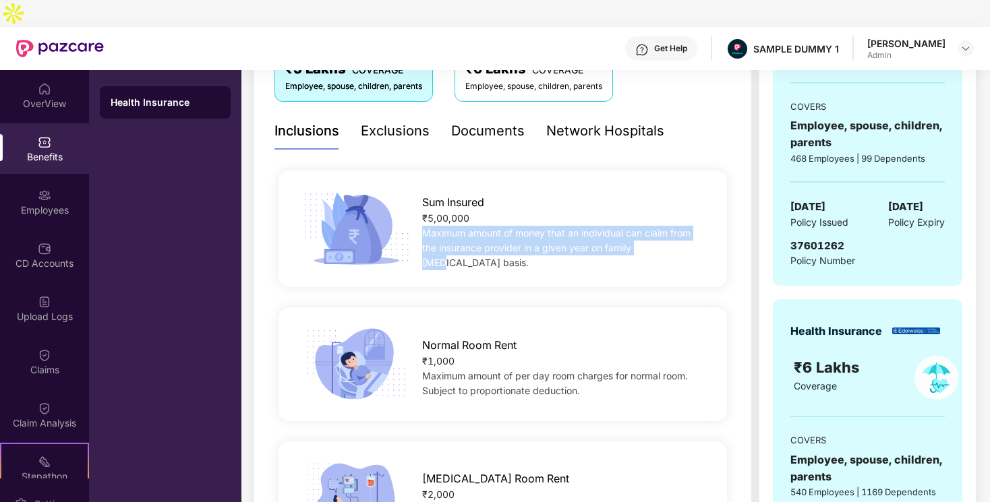
drag, startPoint x: 424, startPoint y: 211, endPoint x: 649, endPoint y: 225, distance: 225.0
click at [651, 227] on span "Maximum amount of money that an individual can claim from the insurance provide…" at bounding box center [556, 247] width 268 height 41
click at [655, 235] on div "Sum Insured ₹5,00,000 Maximum amount of money that an individual can claim from…" at bounding box center [503, 229] width 492 height 83
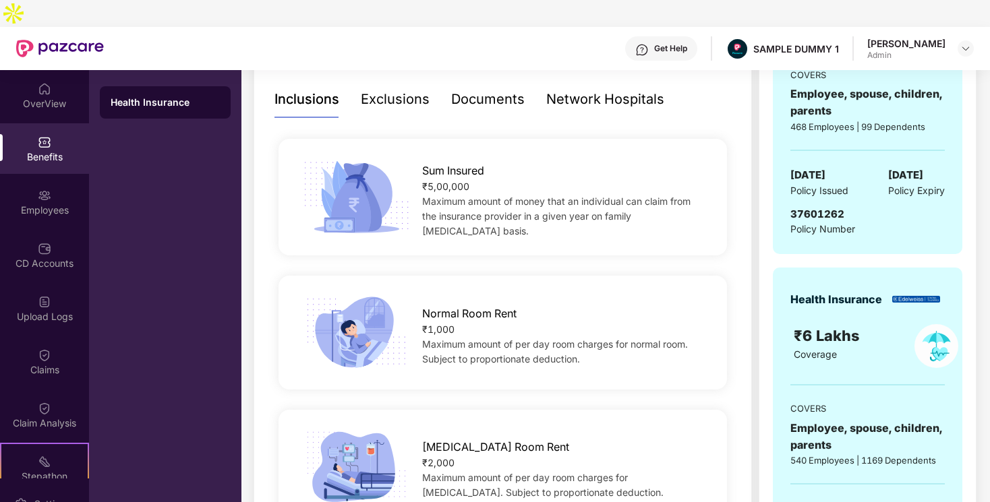
scroll to position [289, 0]
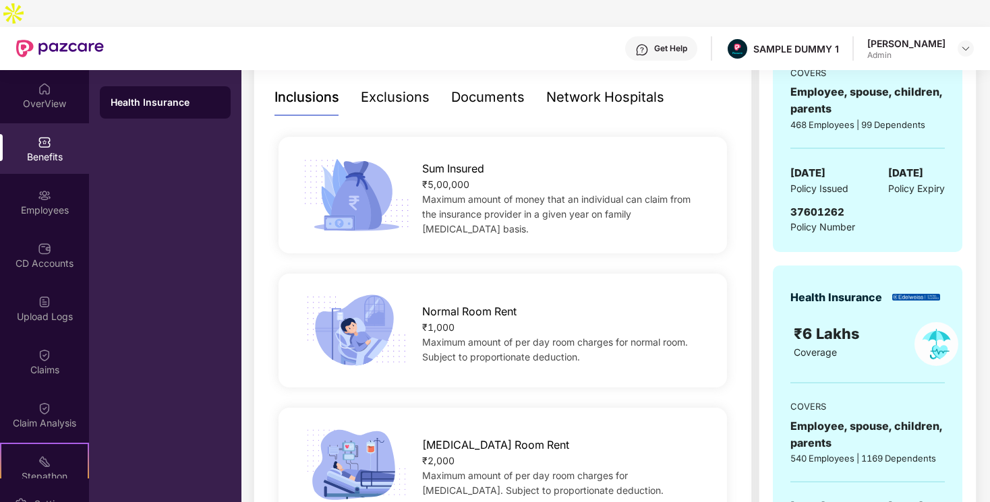
click at [378, 87] on div "Exclusions" at bounding box center [395, 97] width 69 height 21
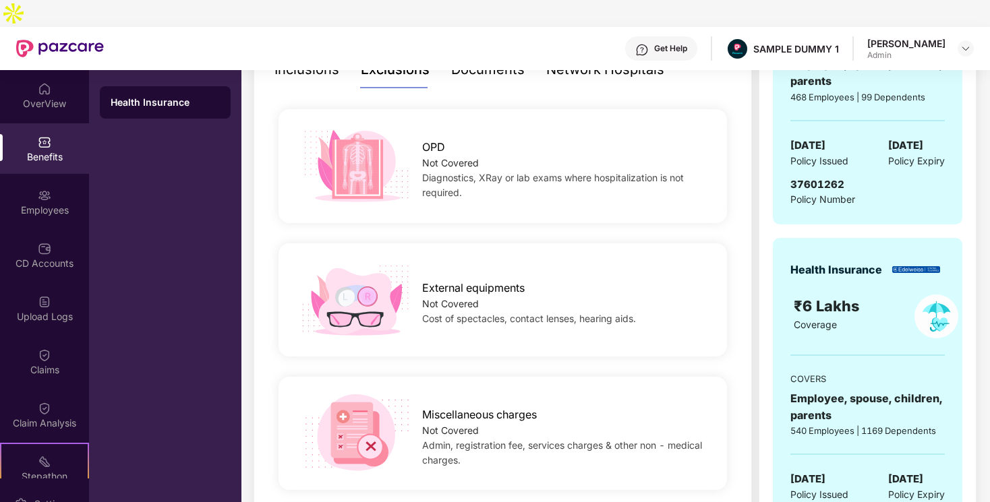
scroll to position [318, 0]
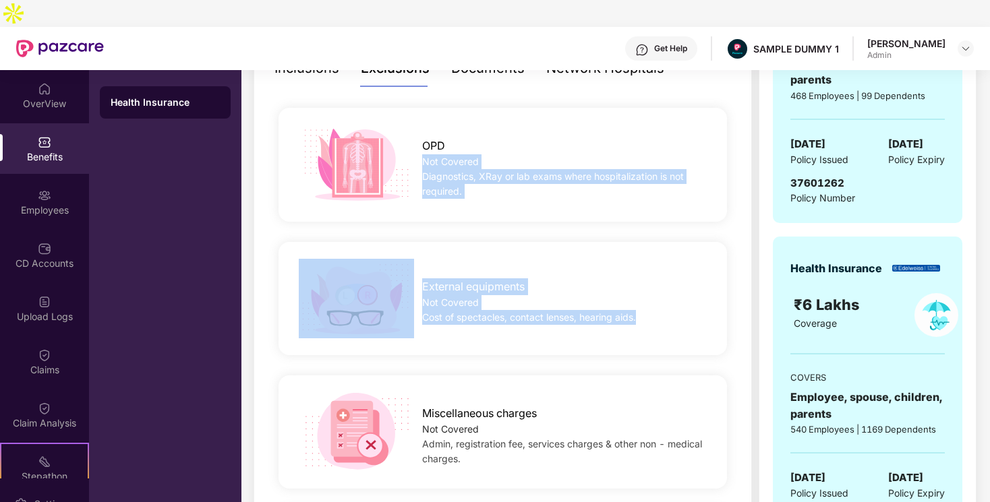
drag, startPoint x: 415, startPoint y: 142, endPoint x: 473, endPoint y: 317, distance: 184.5
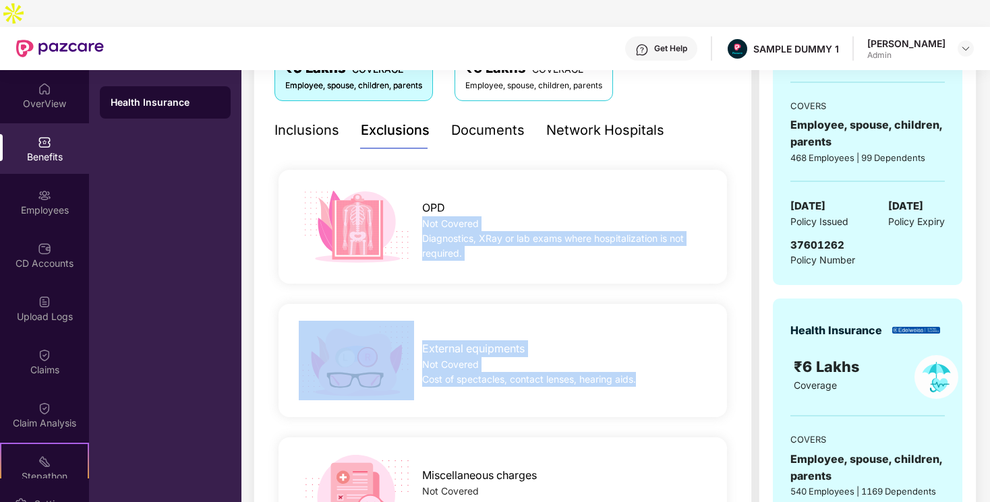
scroll to position [254, 0]
click at [599, 121] on div "Network Hospitals" at bounding box center [605, 131] width 118 height 21
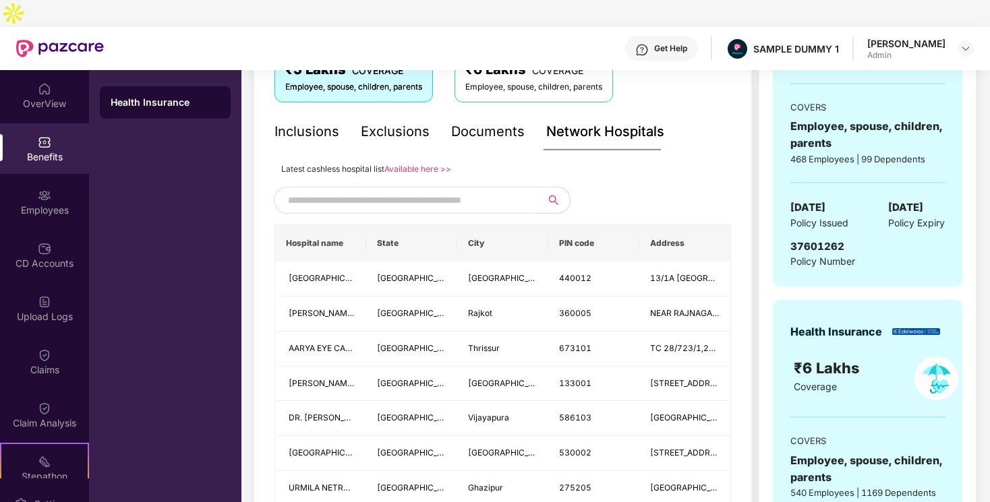
click at [476, 190] on input "text" at bounding box center [403, 200] width 231 height 20
click at [459, 191] on input "text" at bounding box center [403, 201] width 231 height 20
type input "*"
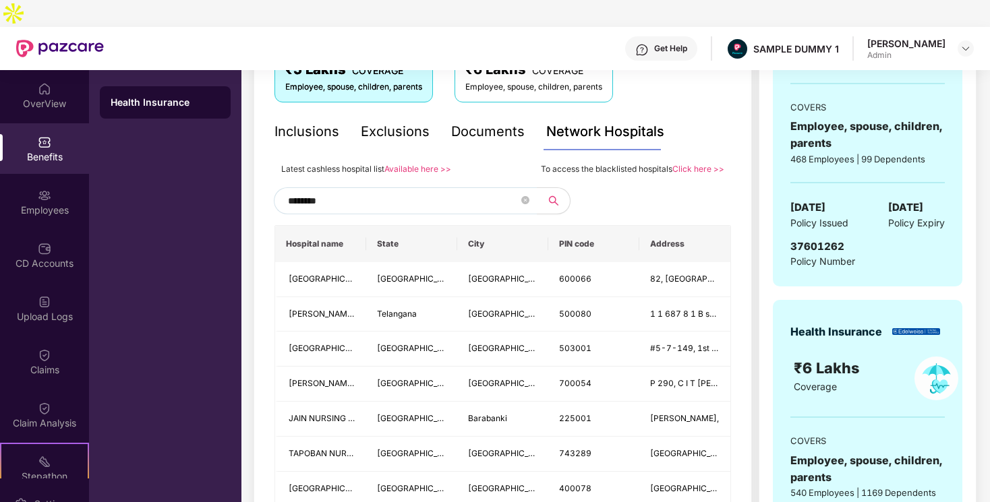
type input "*********"
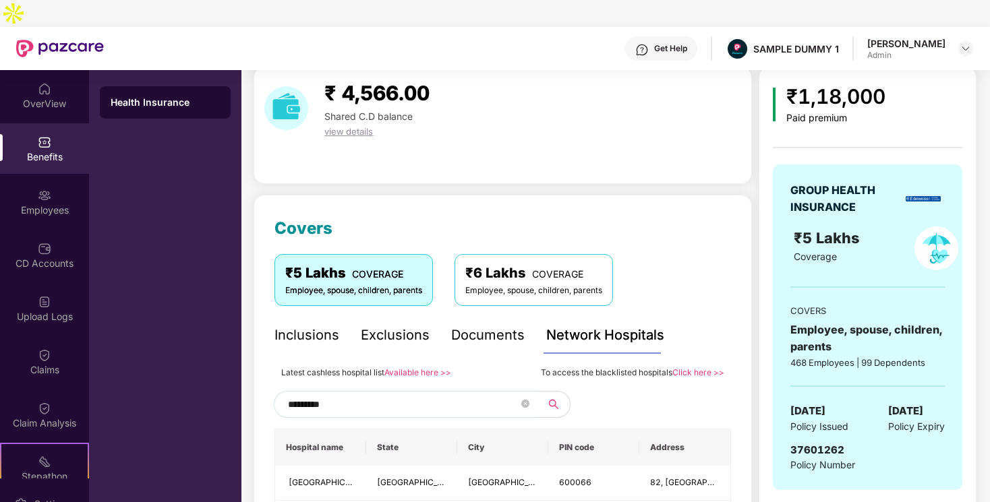
scroll to position [0, 0]
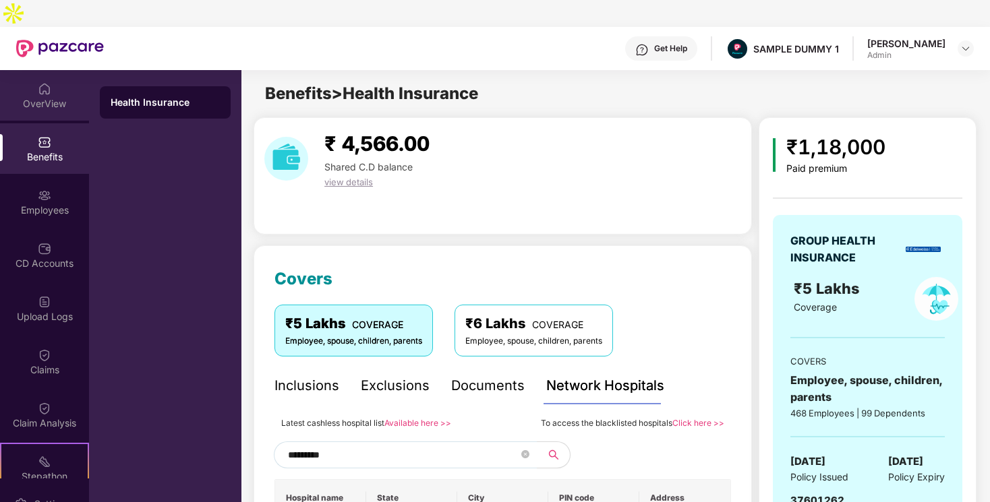
click at [22, 97] on div "OverView" at bounding box center [44, 103] width 89 height 13
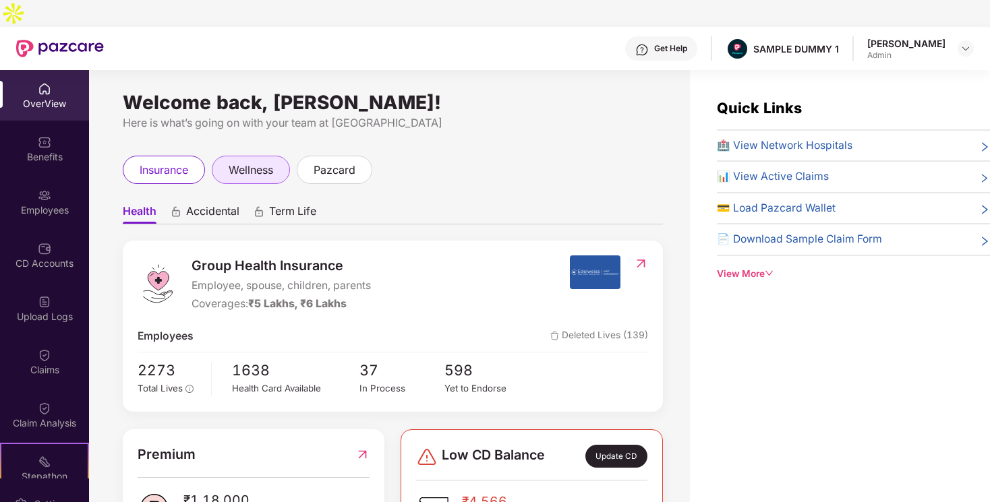
click at [232, 162] on span "wellness" at bounding box center [251, 170] width 45 height 17
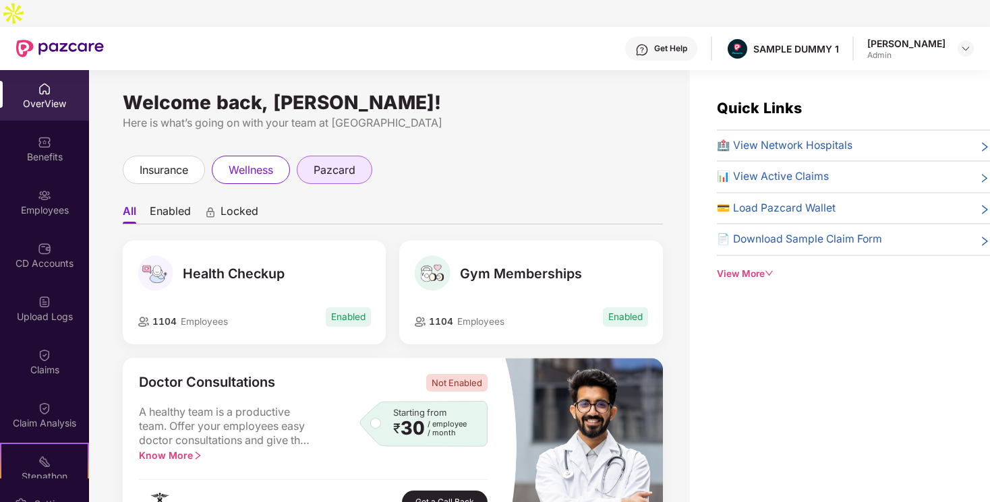
click at [338, 162] on span "pazcard" at bounding box center [335, 170] width 42 height 17
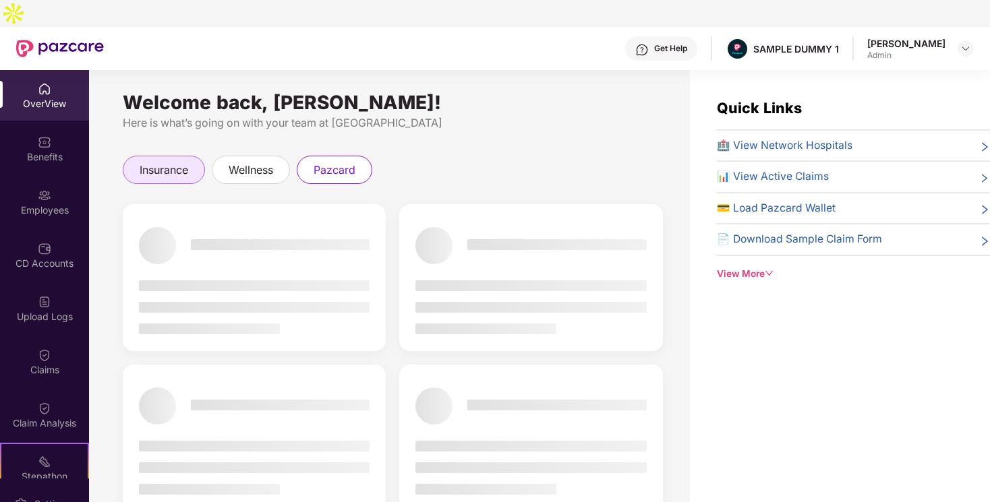
click at [154, 162] on span "insurance" at bounding box center [164, 170] width 49 height 17
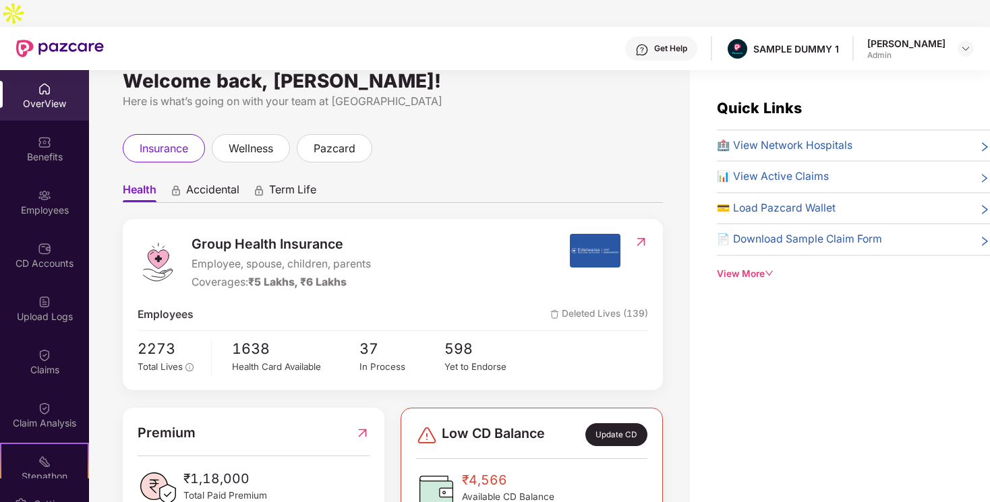
scroll to position [16, 0]
